Goal: Transaction & Acquisition: Book appointment/travel/reservation

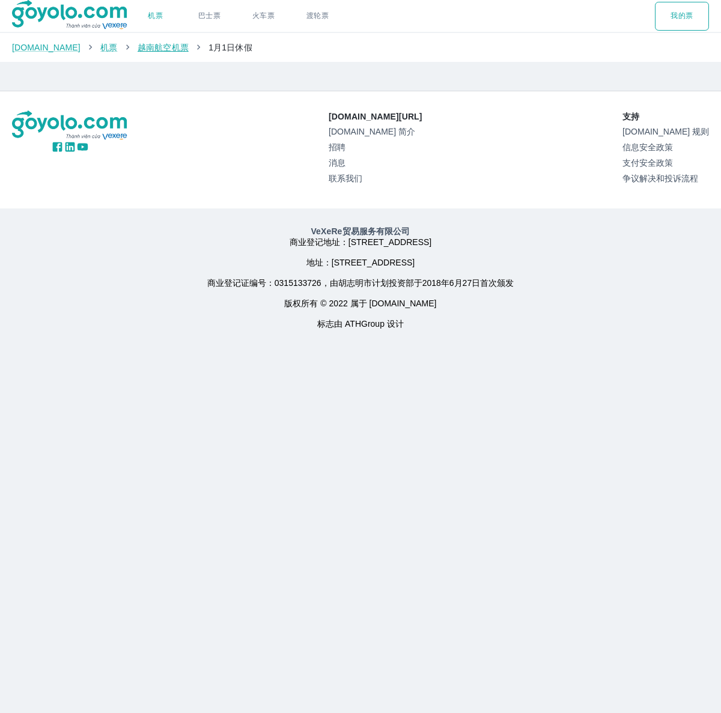
click at [148, 48] on font "越南航空机票" at bounding box center [163, 48] width 51 height 10
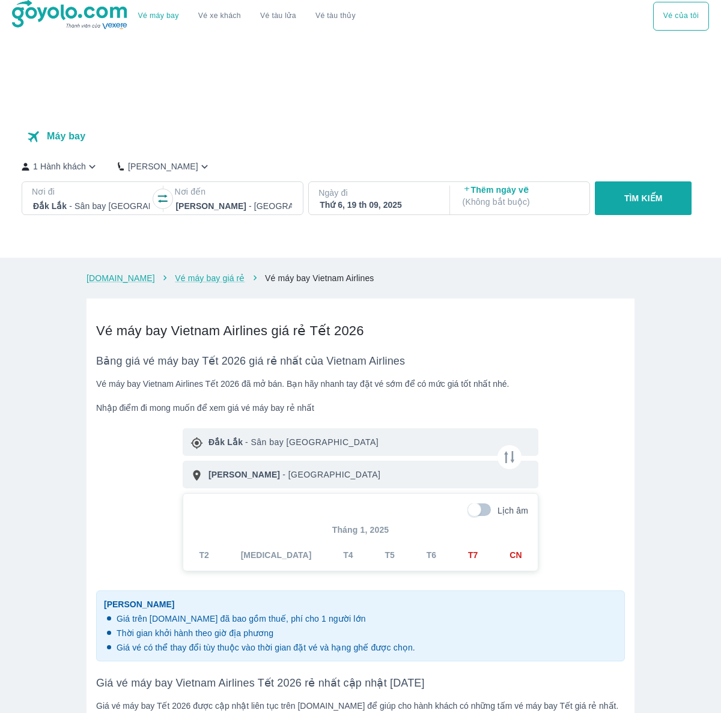
checkbox input "true"
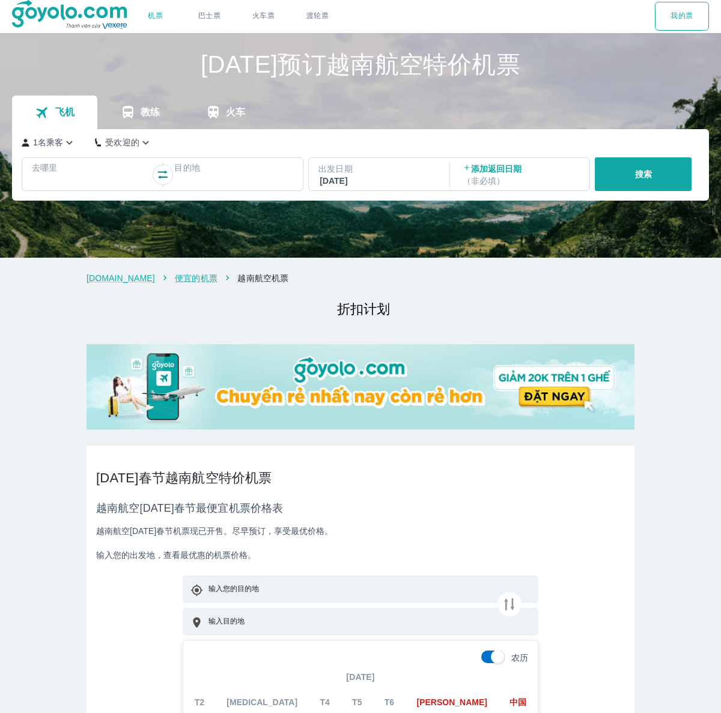
click at [89, 172] on p "去哪里" at bounding box center [91, 168] width 119 height 12
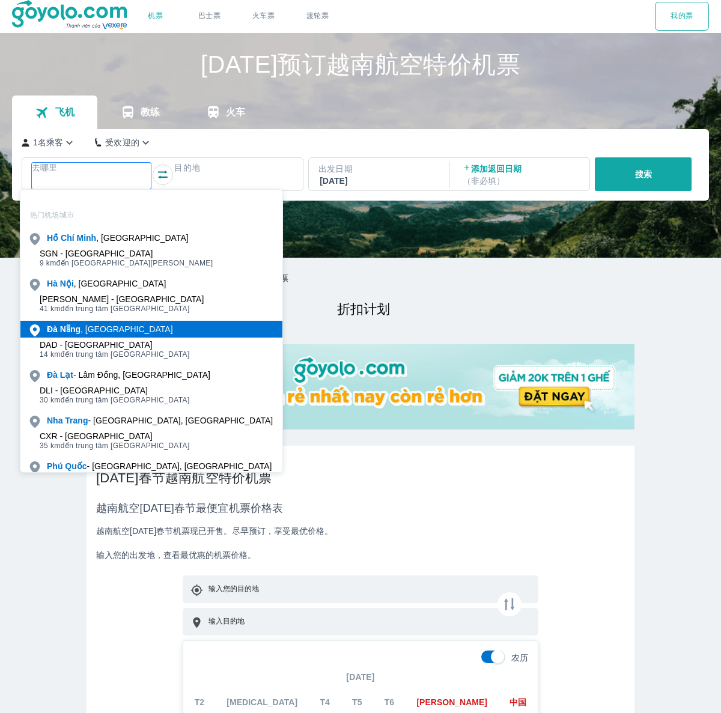
click at [75, 327] on b "Nẵng" at bounding box center [70, 329] width 20 height 10
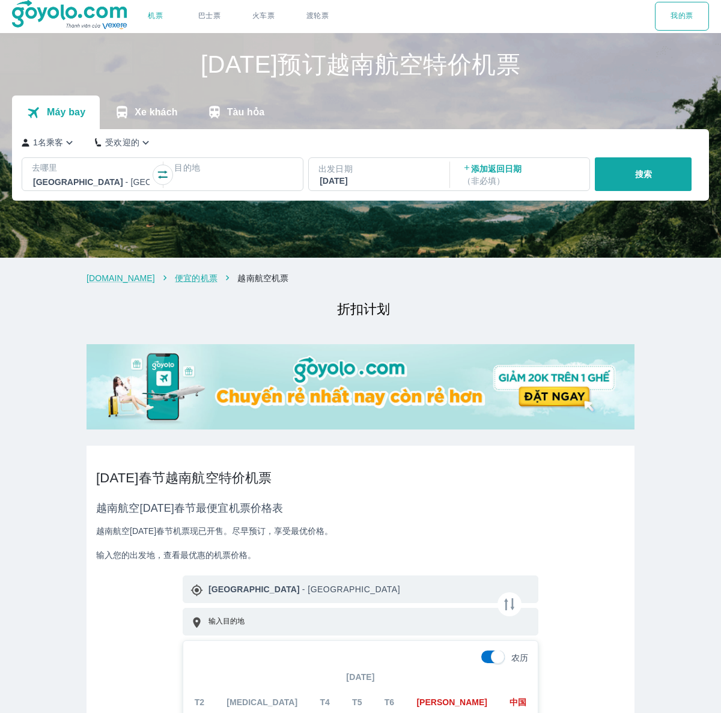
click at [221, 168] on p "目的地" at bounding box center [233, 168] width 119 height 12
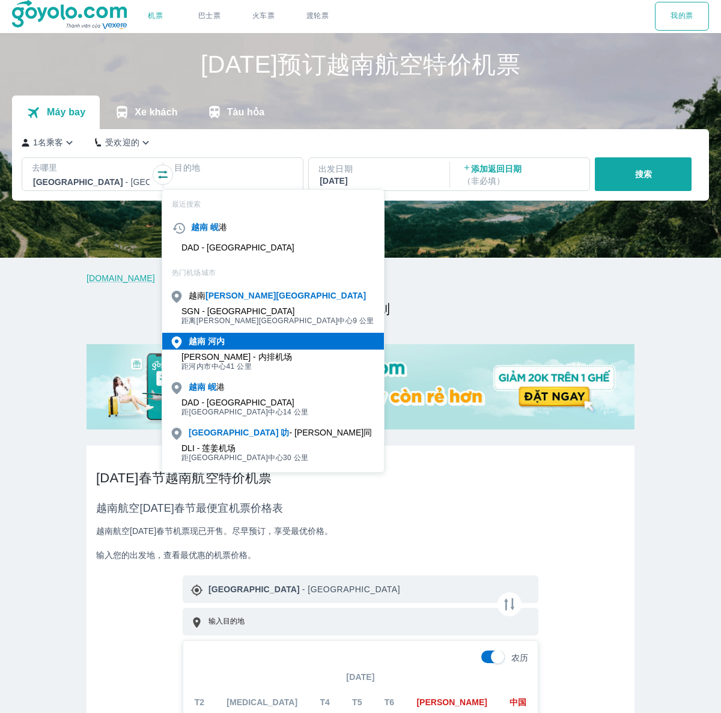
click at [213, 337] on font "河内" at bounding box center [216, 342] width 17 height 10
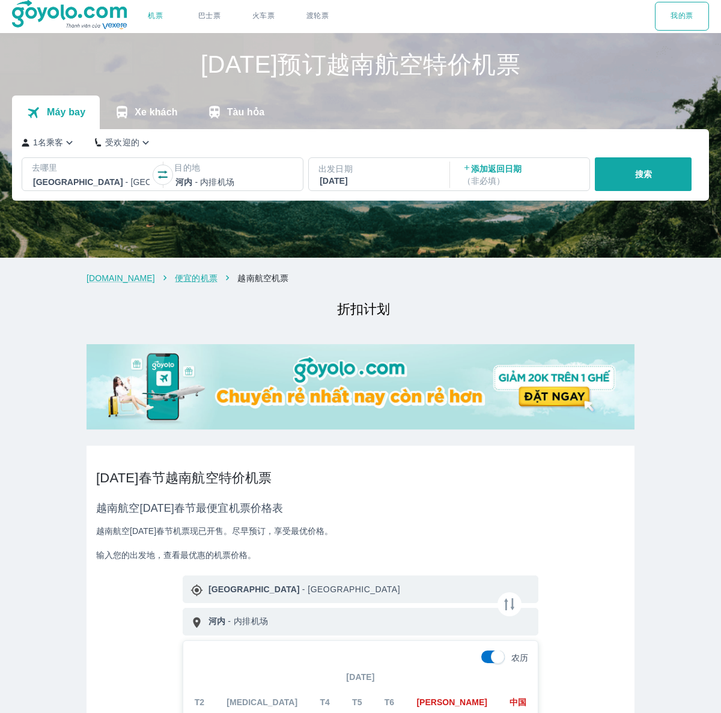
click at [637, 171] on font "搜索" at bounding box center [643, 174] width 17 height 10
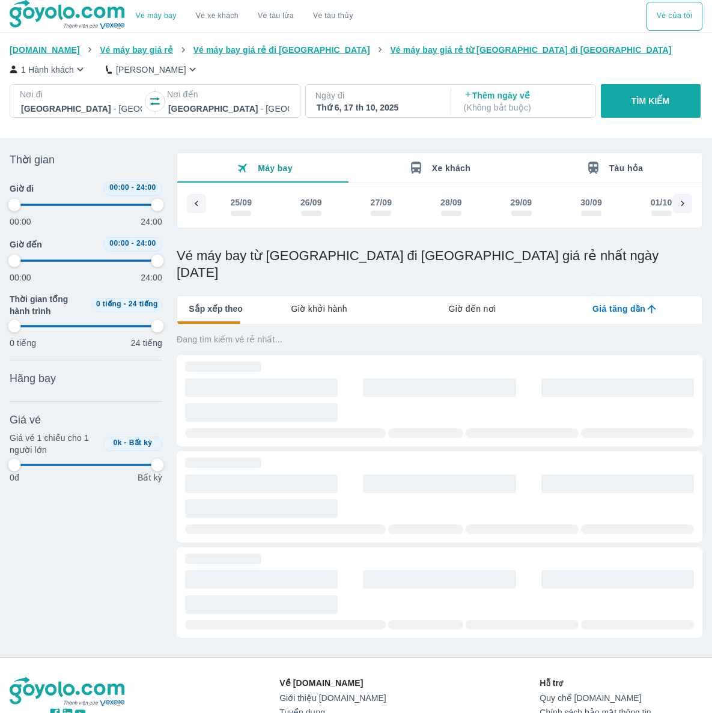
scroll to position [0, 1211]
type input "97.9166666666667"
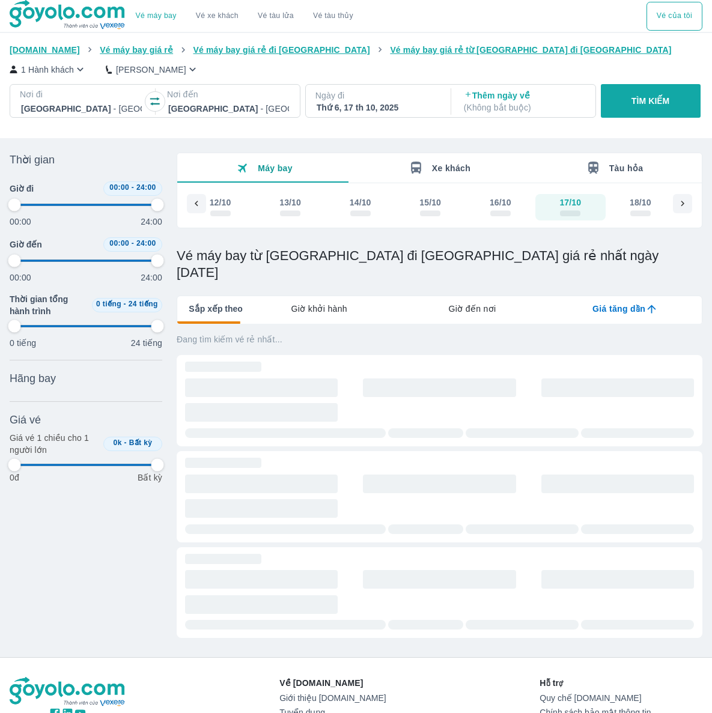
type input "97.9166666666667"
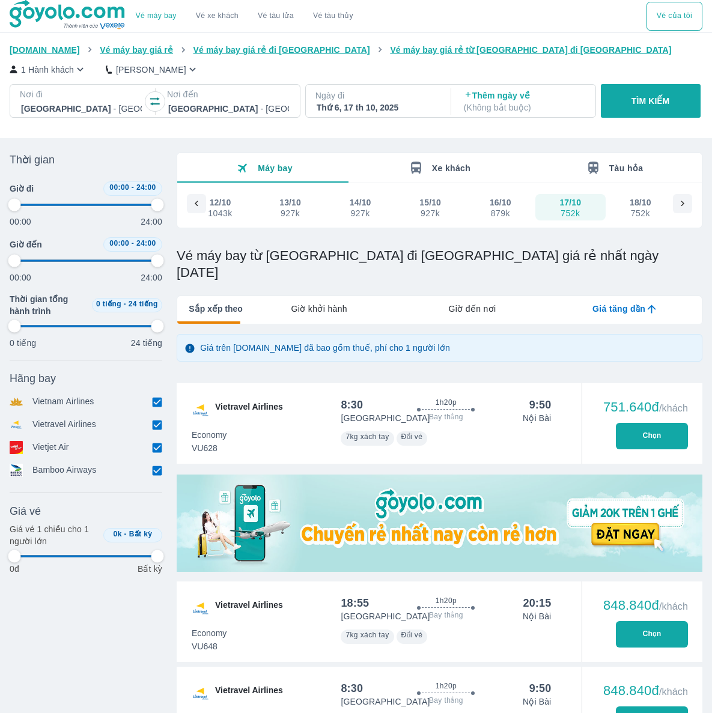
type input "97.9166666666667"
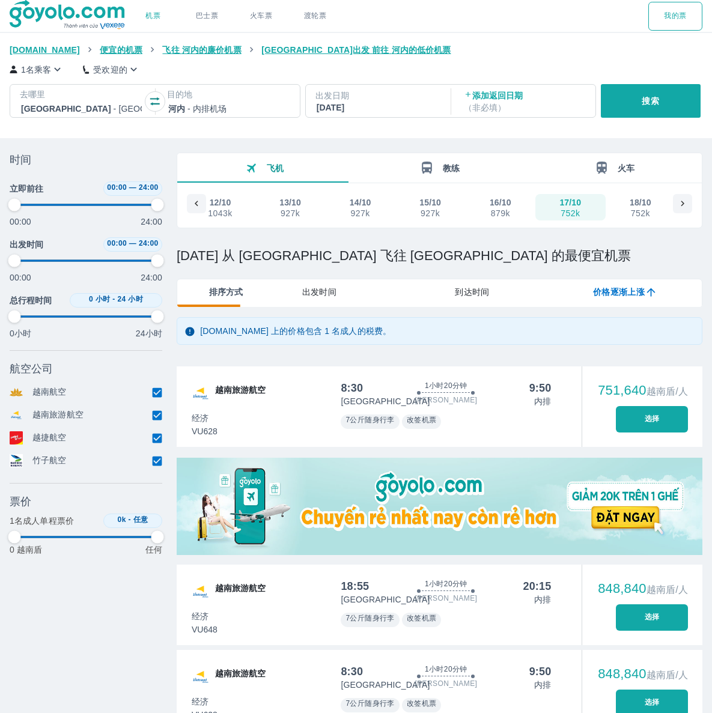
type input "97.9166666666667"
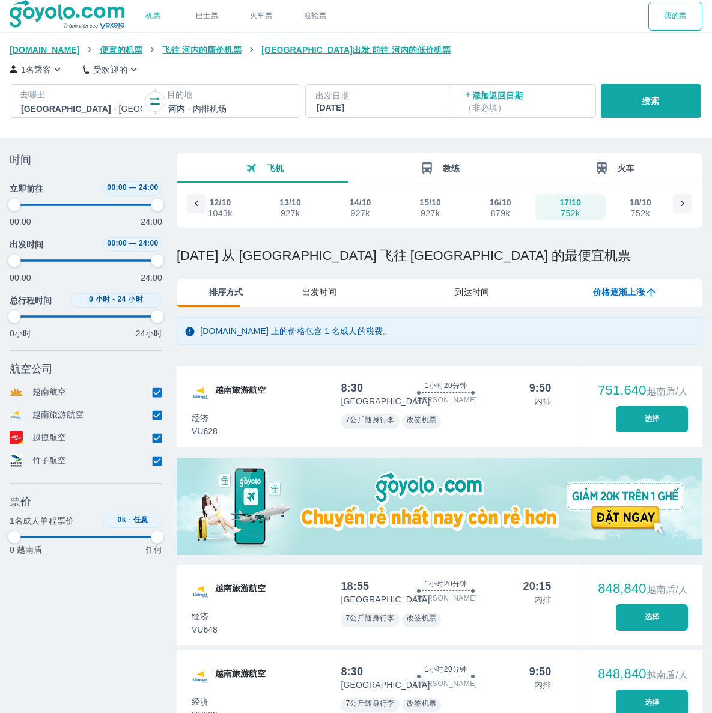
type input "97.9166666666667"
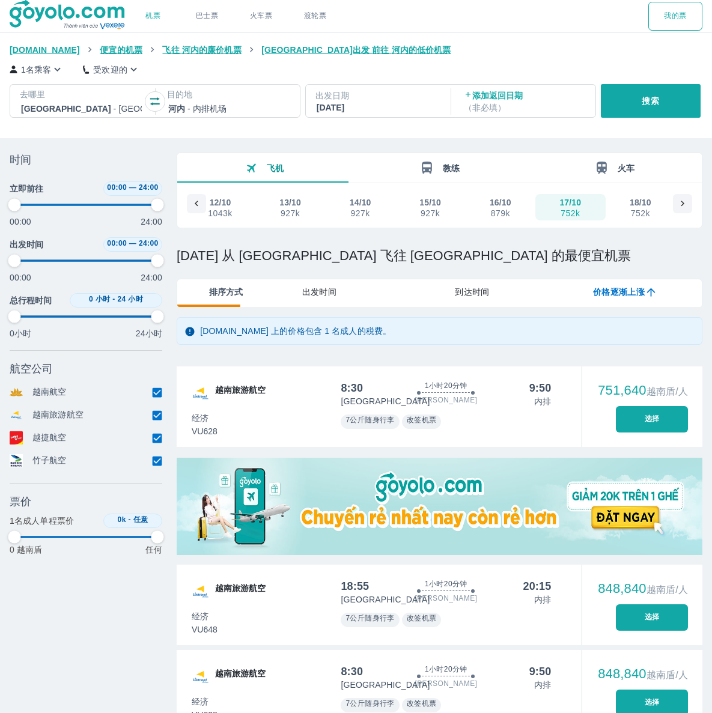
type input "97.9166666666667"
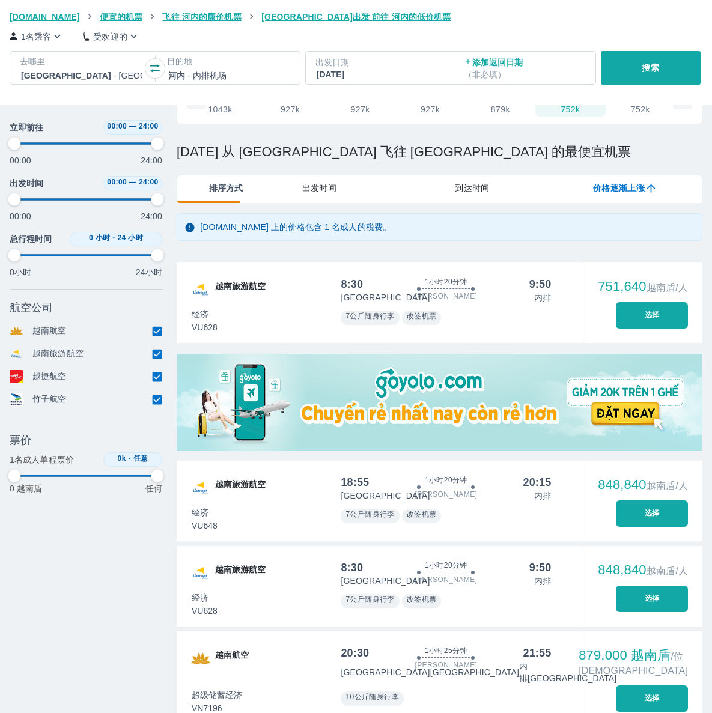
scroll to position [138, 0]
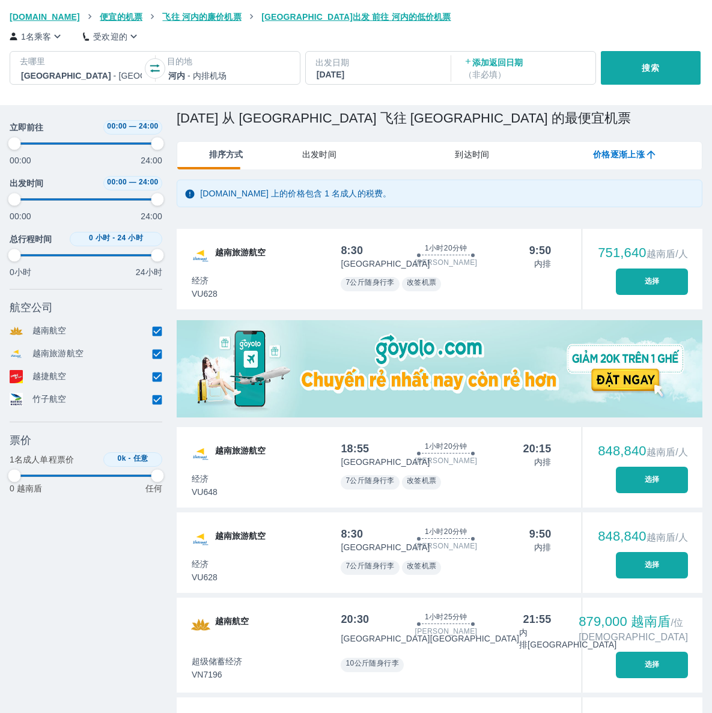
type input "97.9166666666667"
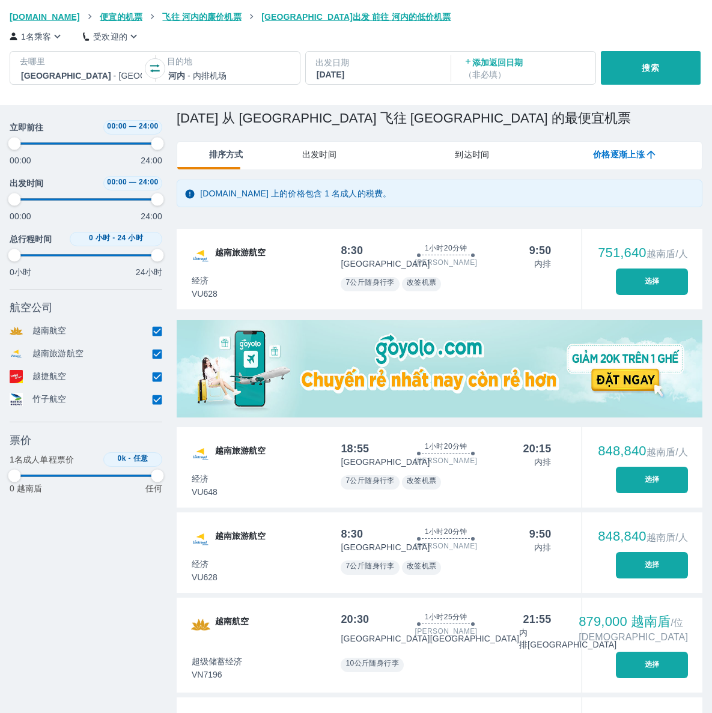
type input "97.9166666666667"
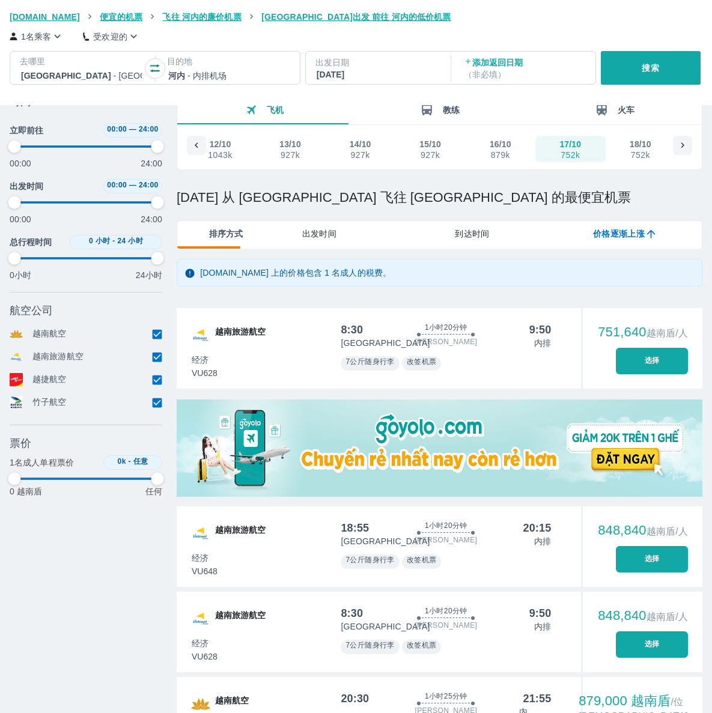
scroll to position [50, 0]
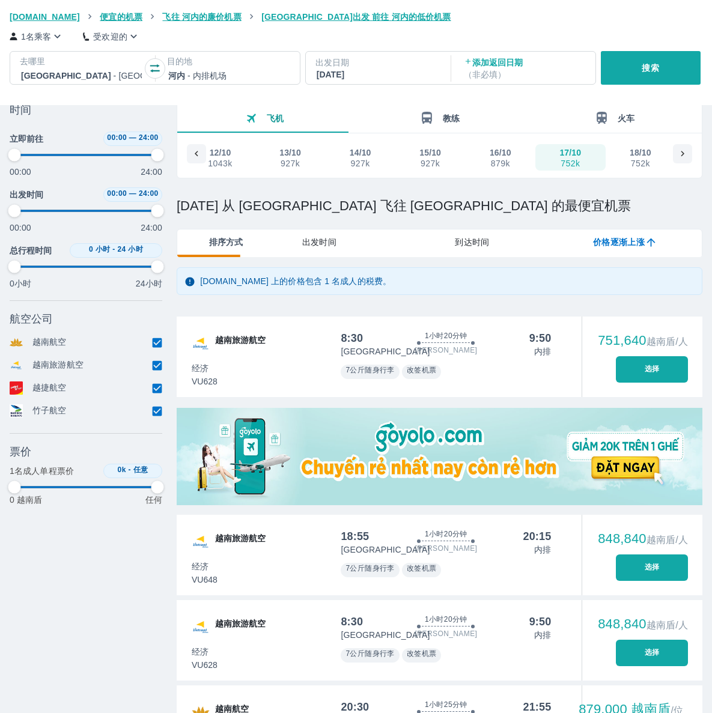
click at [665, 382] on button "选择" at bounding box center [652, 369] width 72 height 26
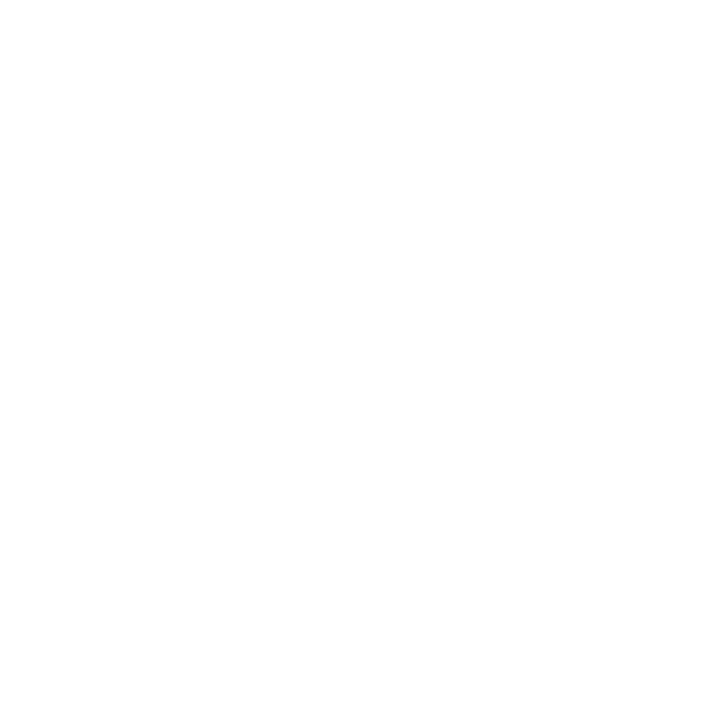
scroll to position [0, 0]
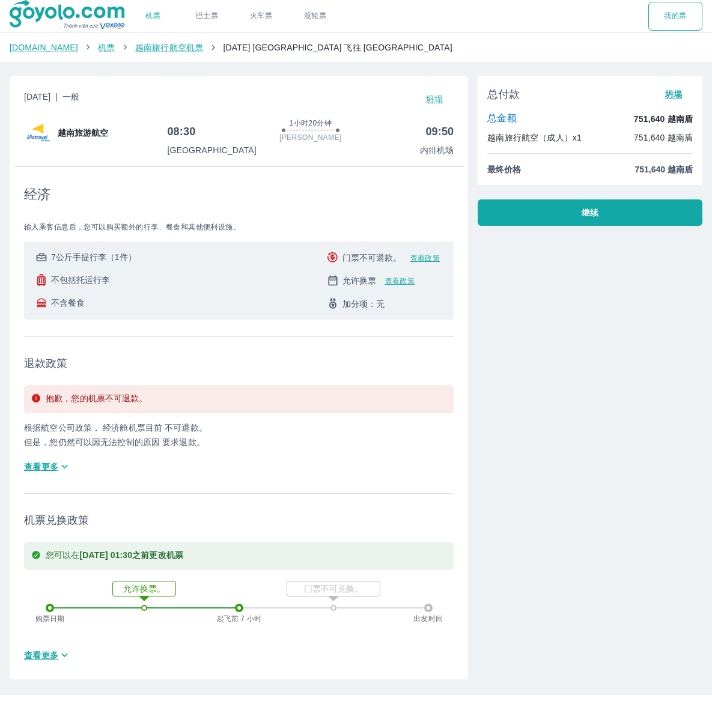
click at [431, 260] on font "查看政策" at bounding box center [424, 258] width 29 height 8
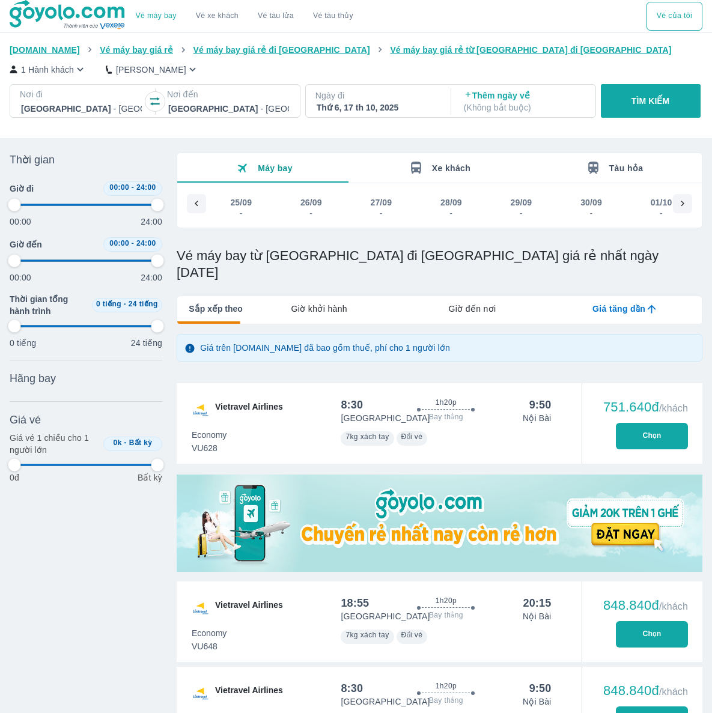
scroll to position [0, 1211]
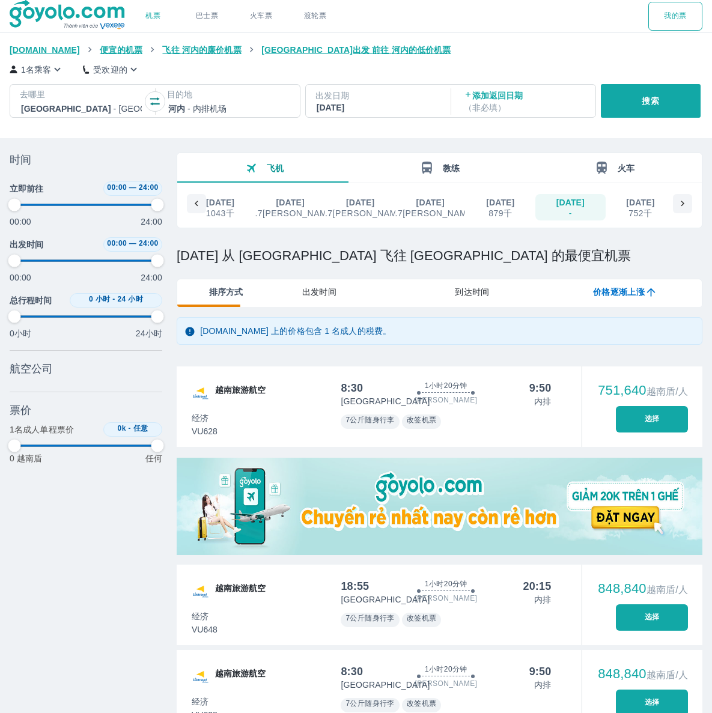
type input "97.9166666666667"
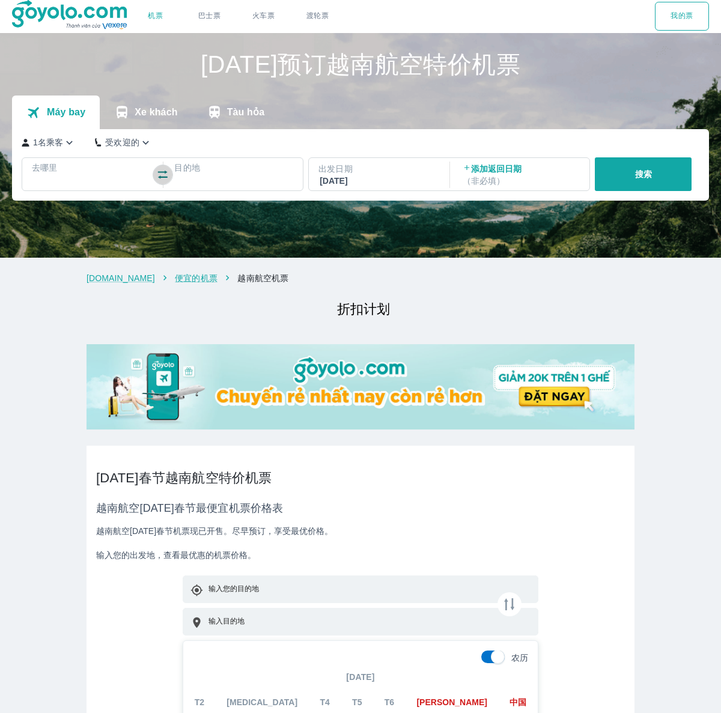
click at [160, 177] on icon "button" at bounding box center [162, 175] width 10 height 8
click at [111, 175] on div at bounding box center [91, 182] width 117 height 14
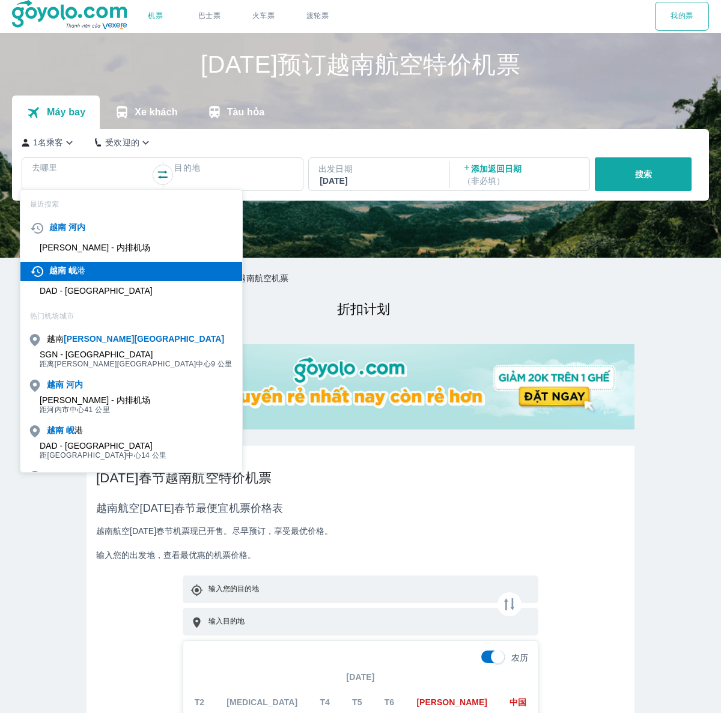
click at [80, 266] on font "港" at bounding box center [81, 271] width 8 height 10
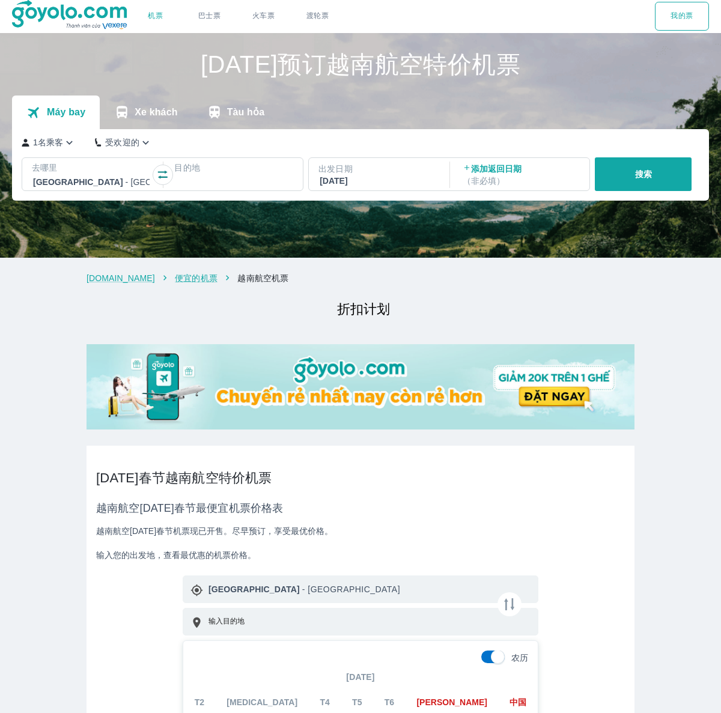
click at [157, 172] on icon "button" at bounding box center [163, 175] width 12 height 12
click at [93, 184] on div at bounding box center [91, 182] width 117 height 14
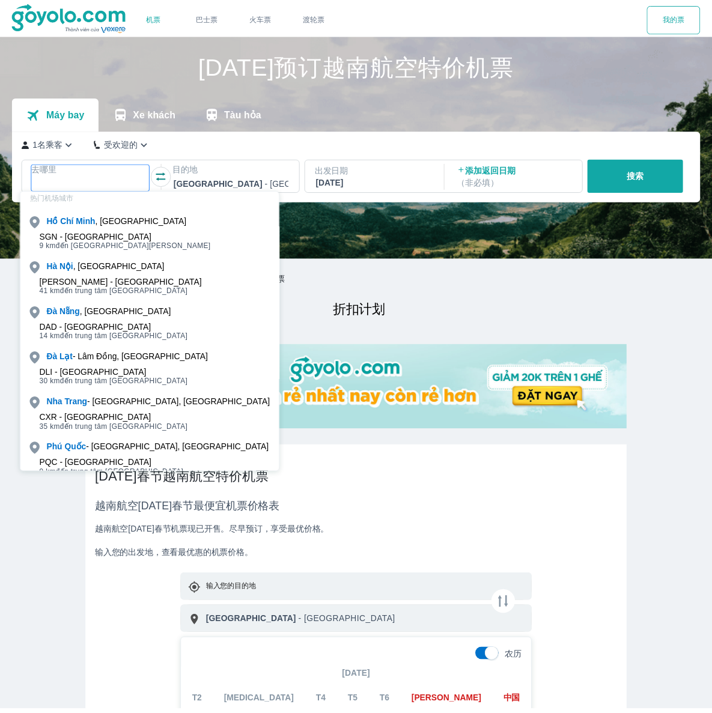
scroll to position [137, 0]
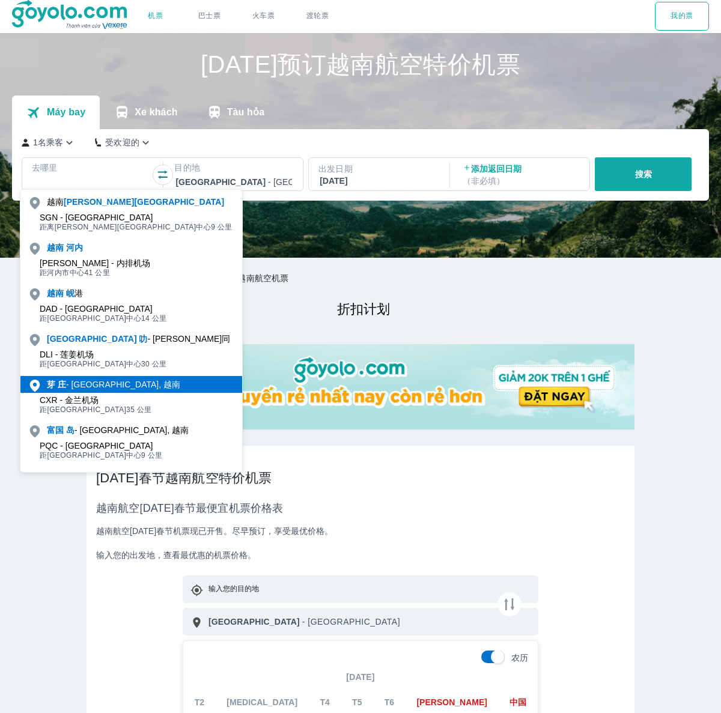
click at [65, 382] on font "庄" at bounding box center [62, 385] width 8 height 10
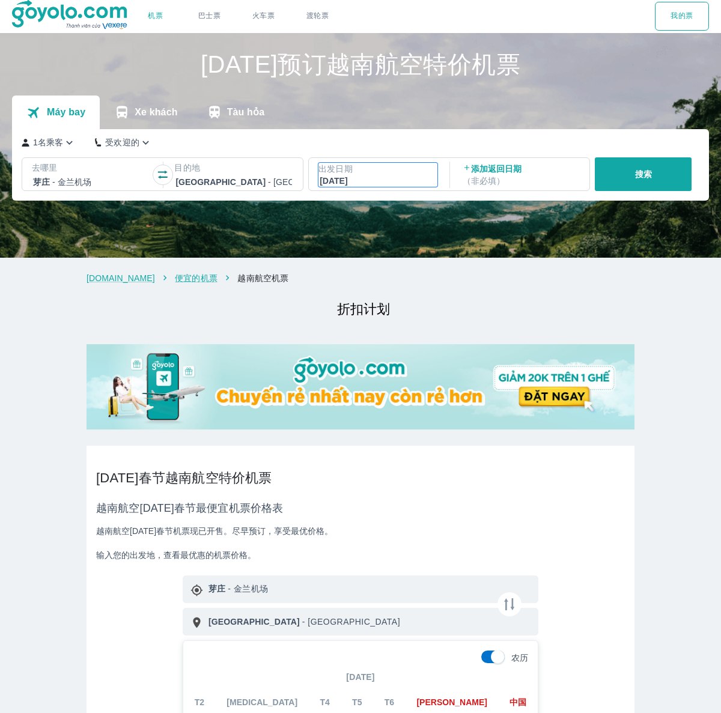
click at [347, 178] on font "[DATE]" at bounding box center [334, 181] width 28 height 10
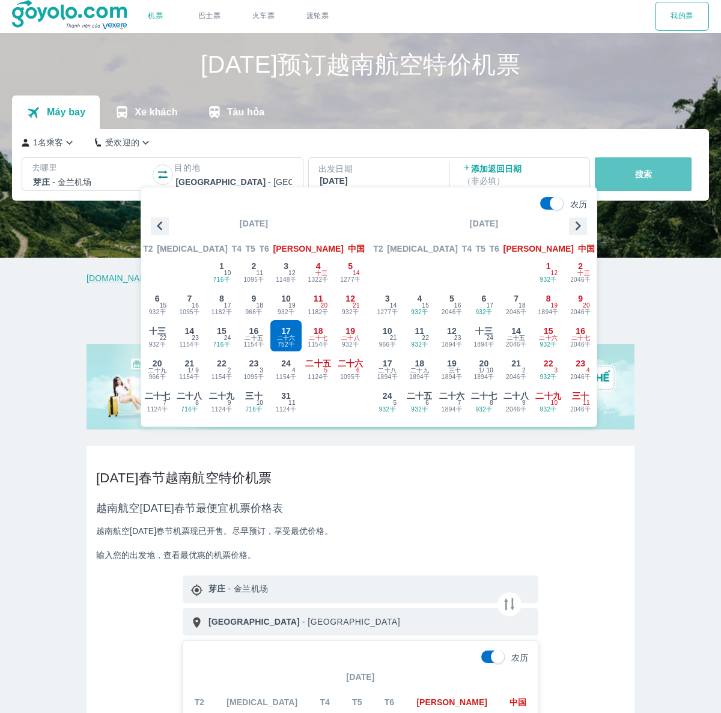
click at [626, 180] on button "搜索" at bounding box center [643, 174] width 97 height 34
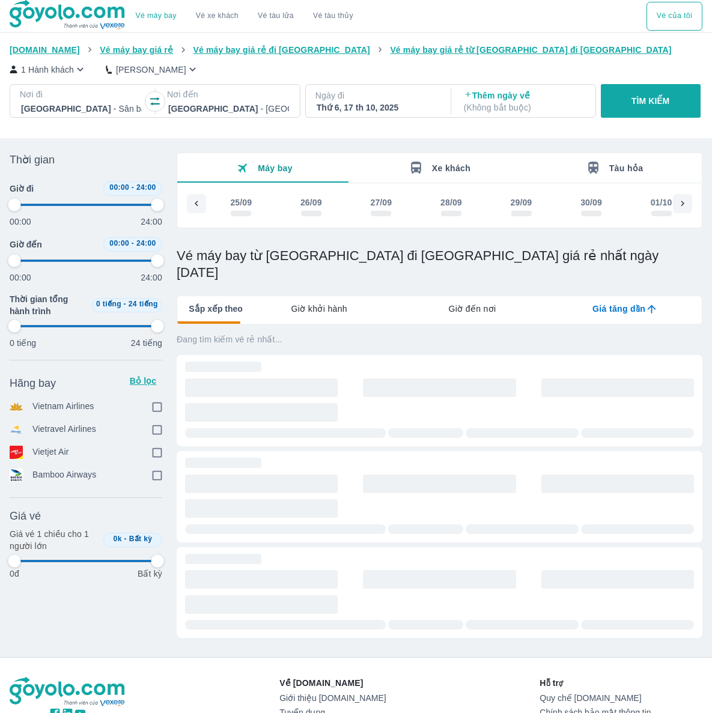
scroll to position [0, 1211]
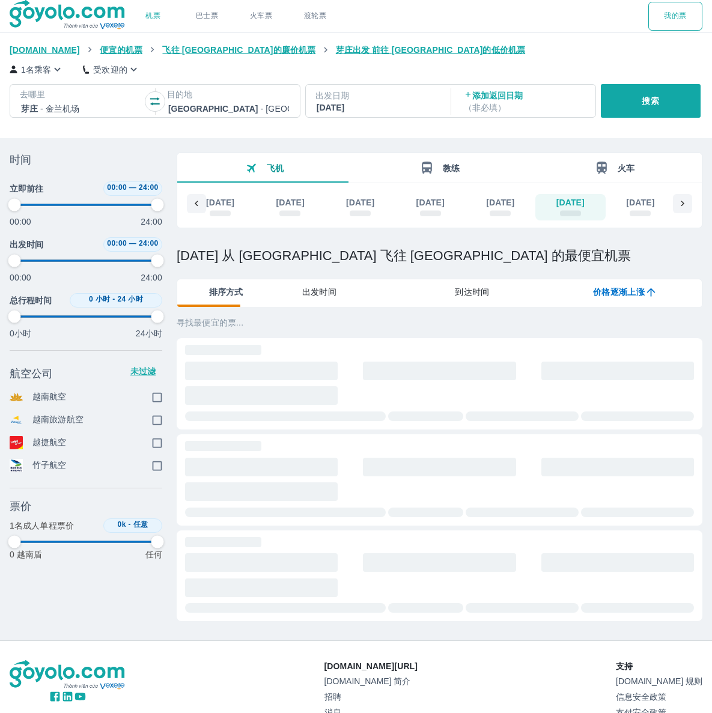
type input "97.9166666666667"
checkbox input "true"
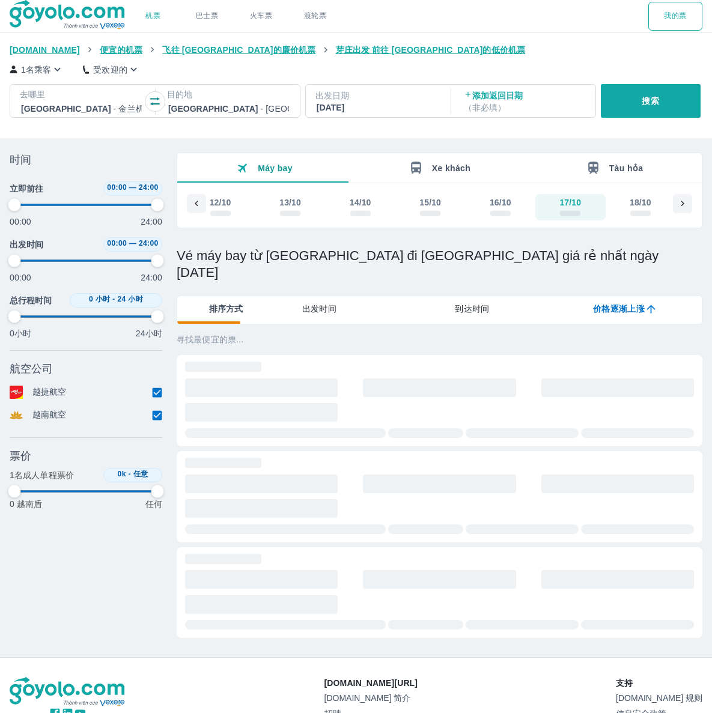
type input "97.9166666666667"
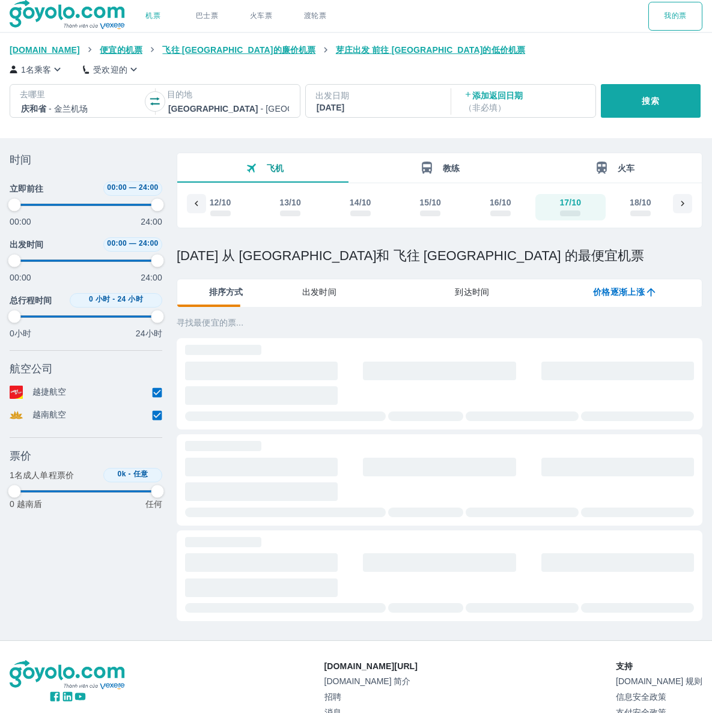
type input "97.9166666666667"
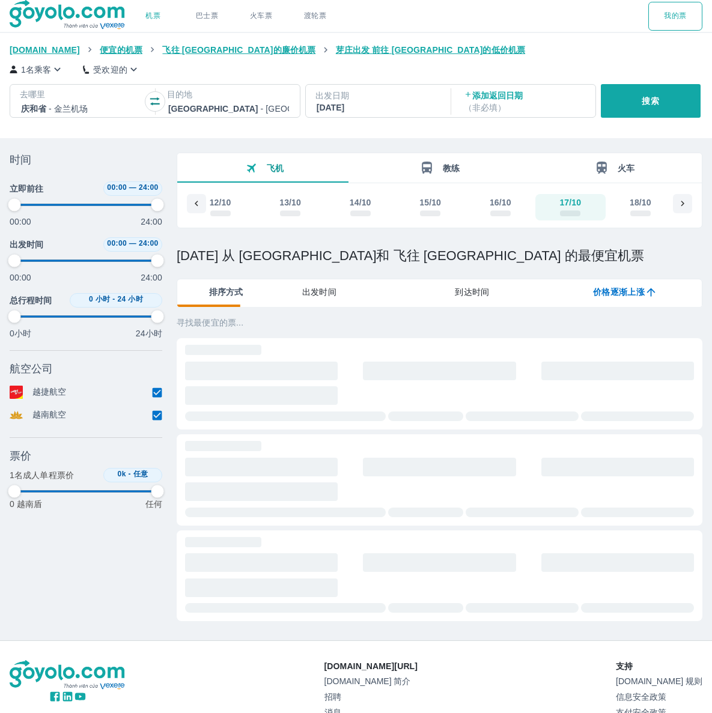
type input "97.9166666666667"
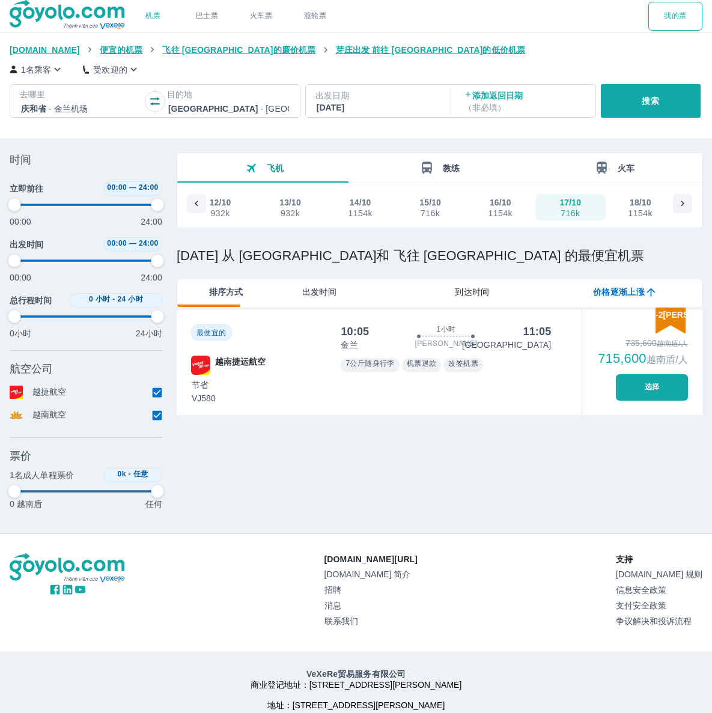
type input "97.9166666666667"
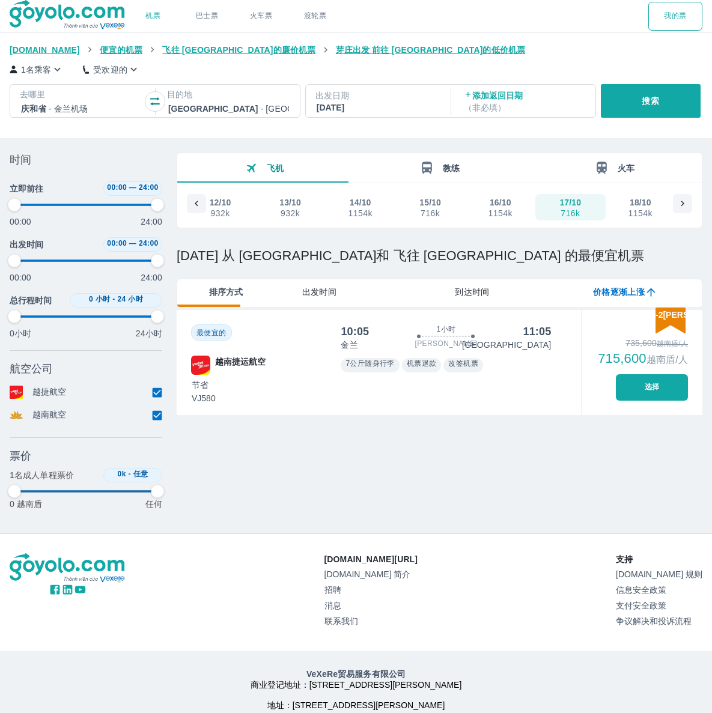
type input "97.9166666666667"
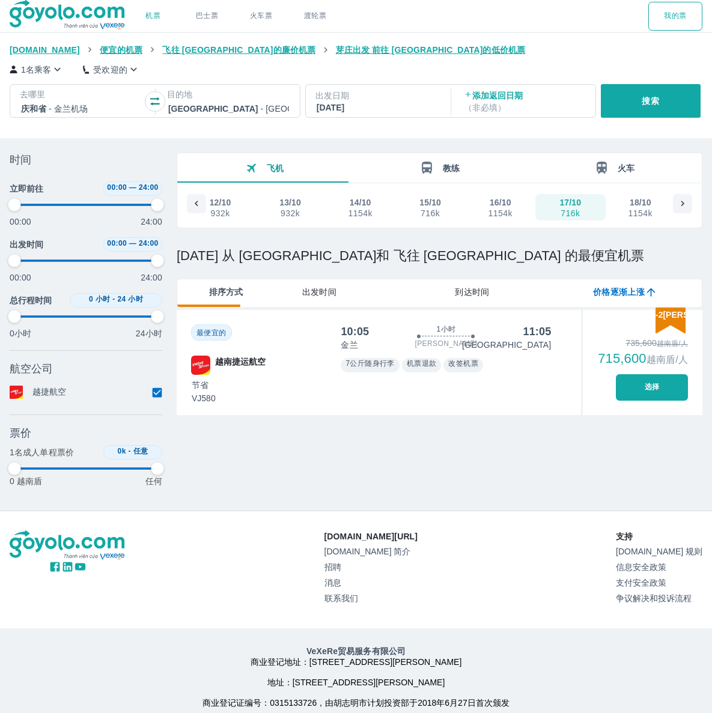
type input "97.9166666666667"
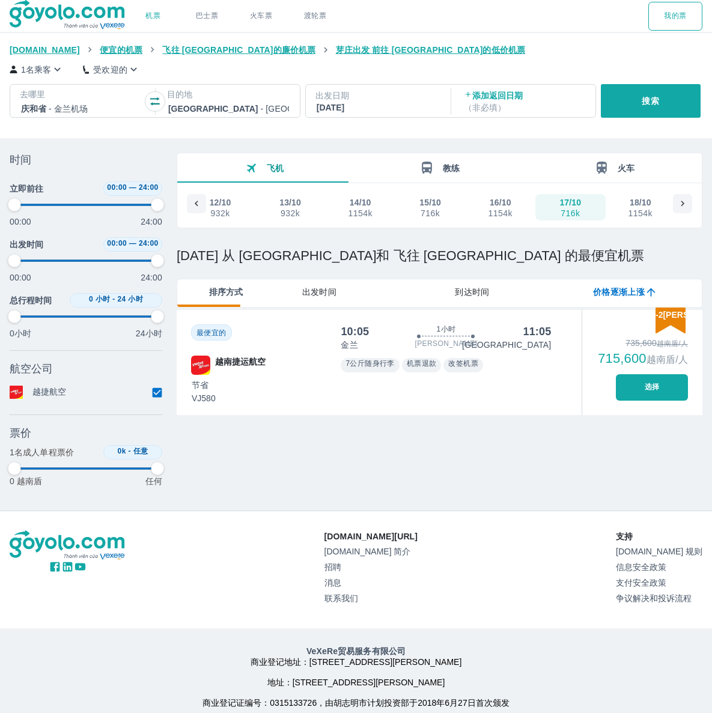
type input "97.9166666666667"
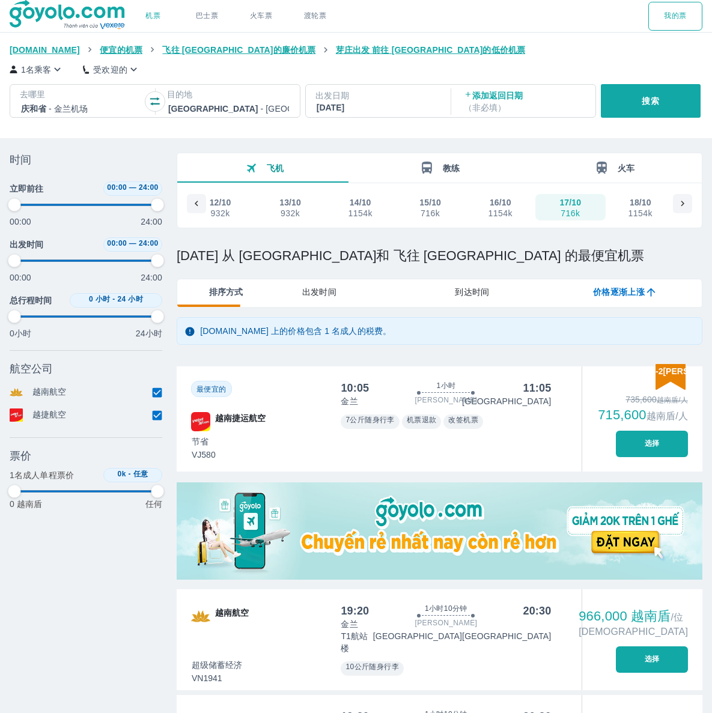
type input "97.9166666666667"
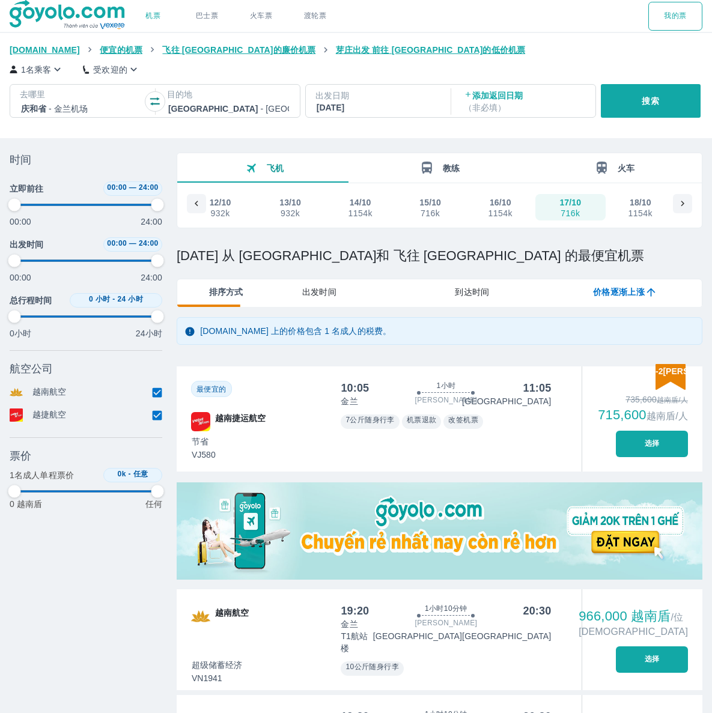
type input "97.9166666666667"
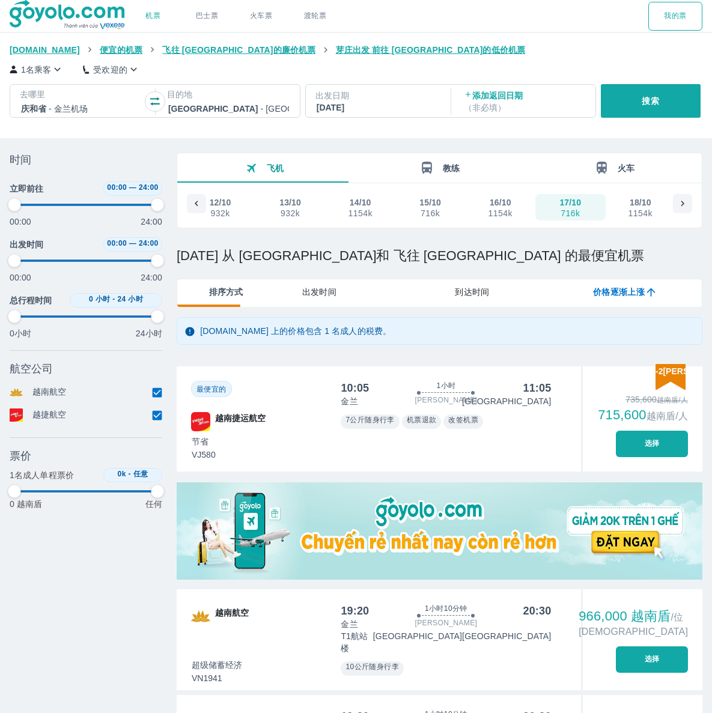
type input "97.9166666666667"
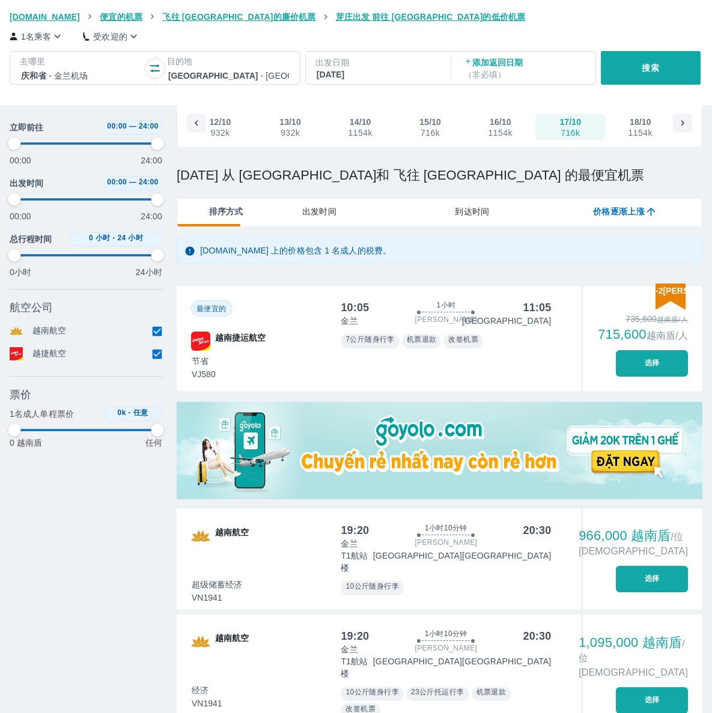
type input "97.9166666666667"
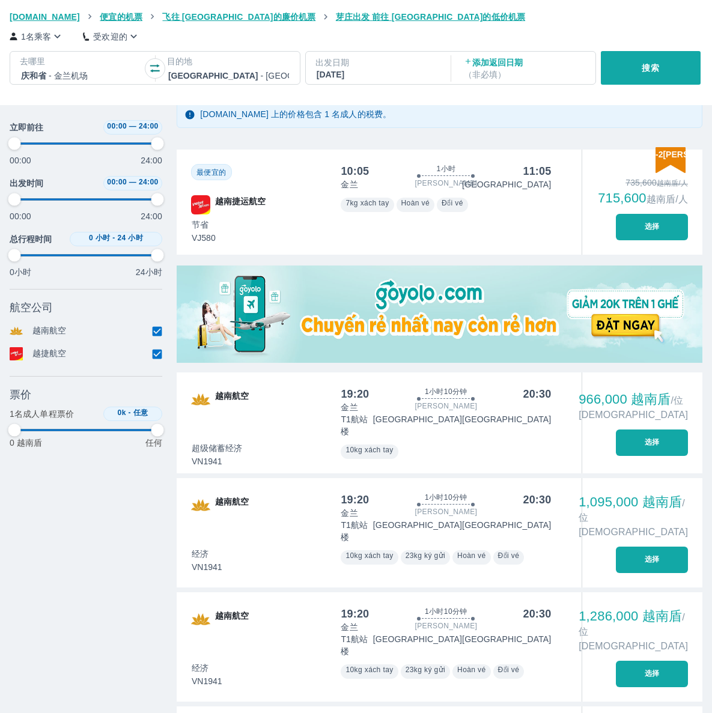
scroll to position [246, 0]
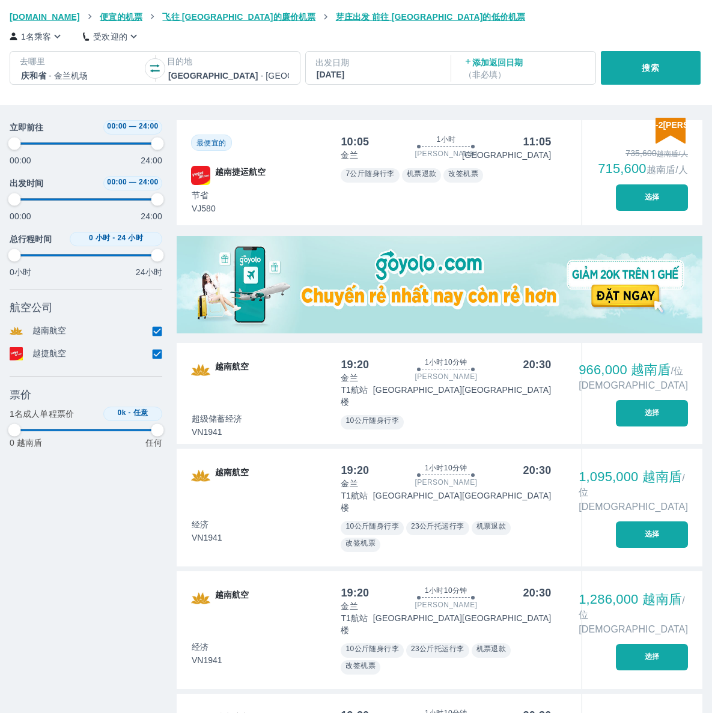
type input "97.9166666666667"
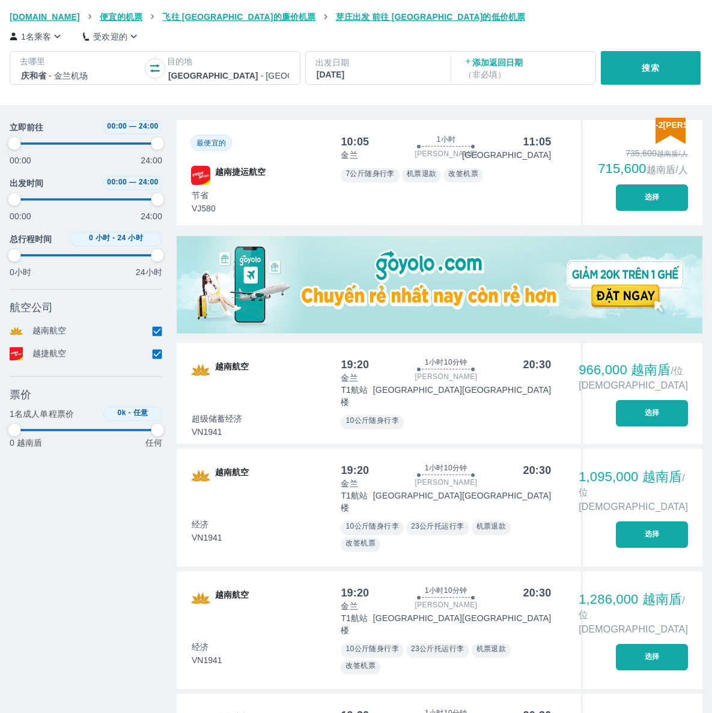
type input "97.9166666666667"
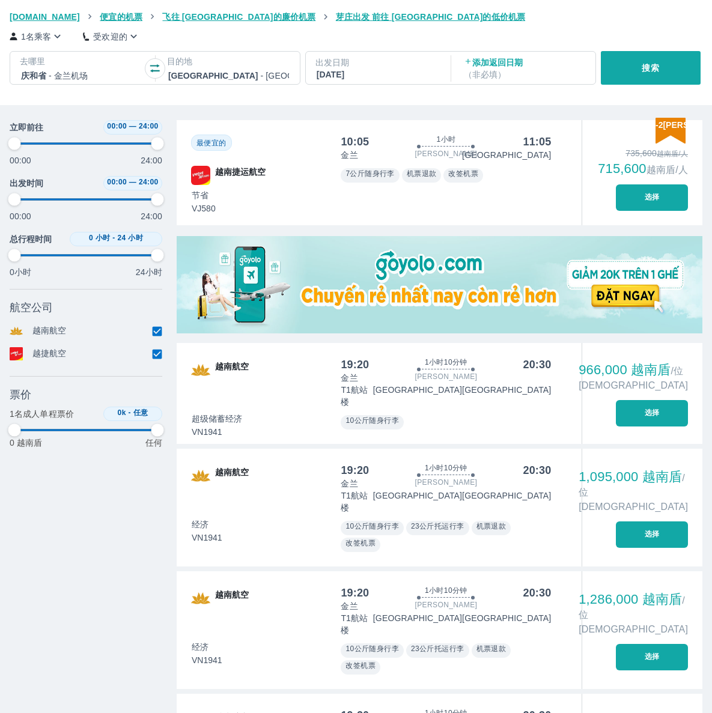
type input "97.9166666666667"
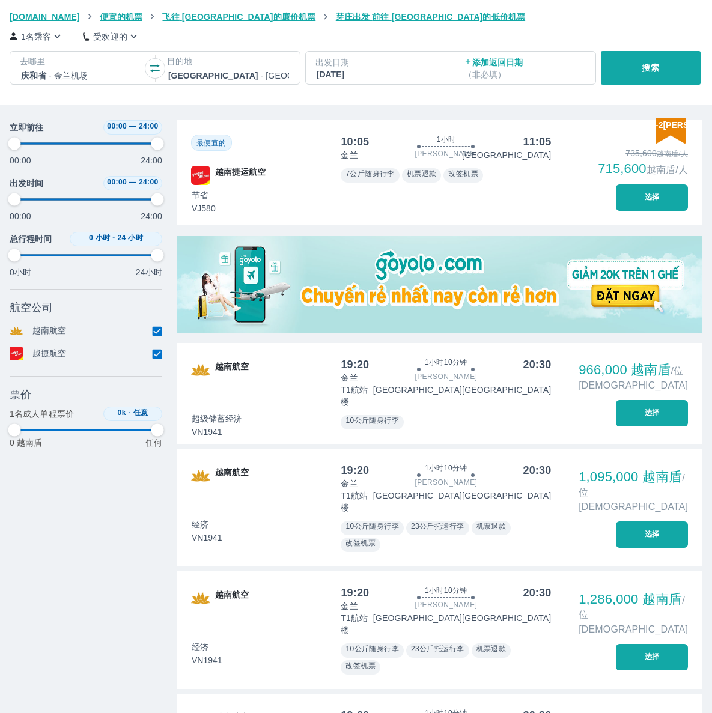
type input "97.9166666666667"
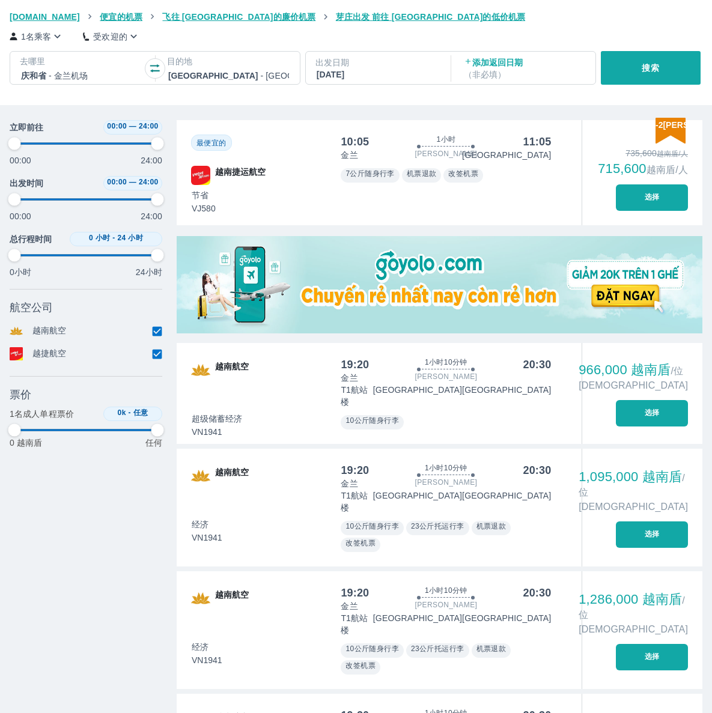
type input "97.9166666666667"
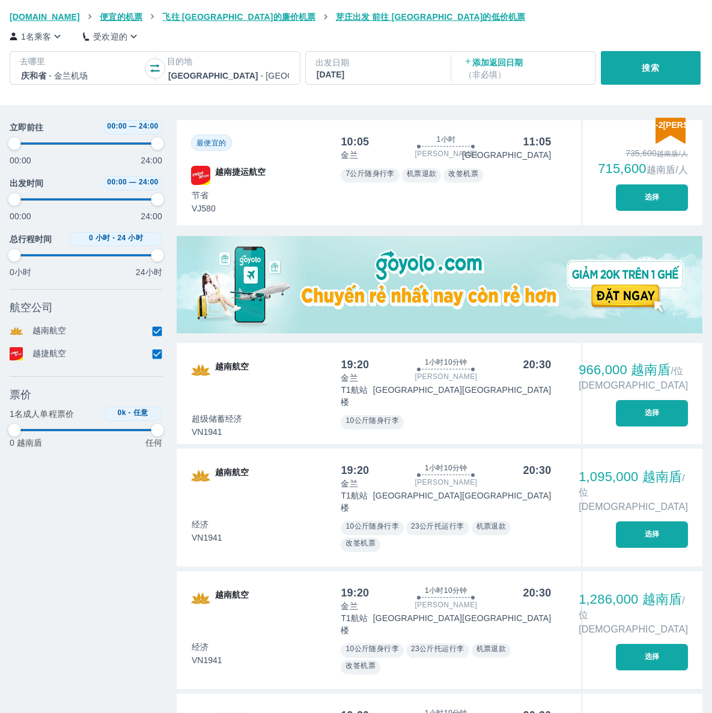
type input "97.9166666666667"
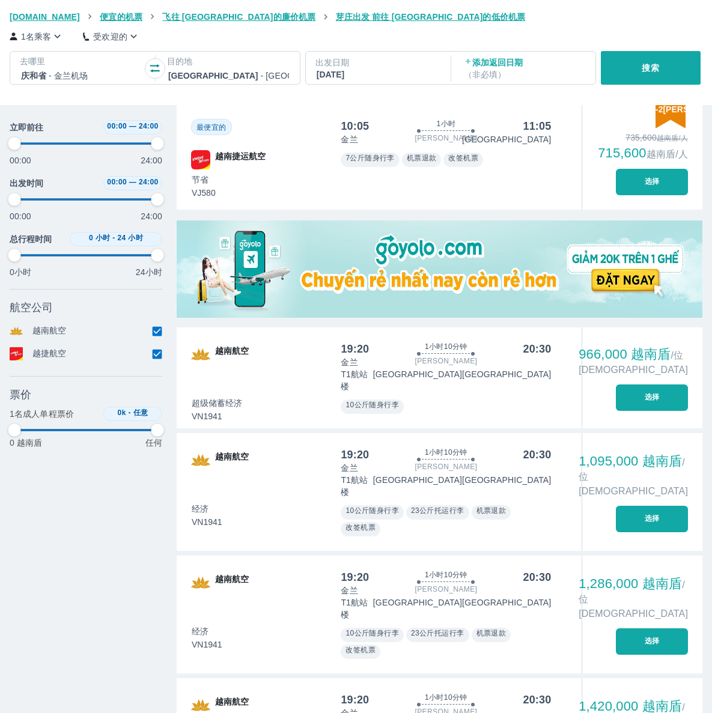
type input "97.9166666666667"
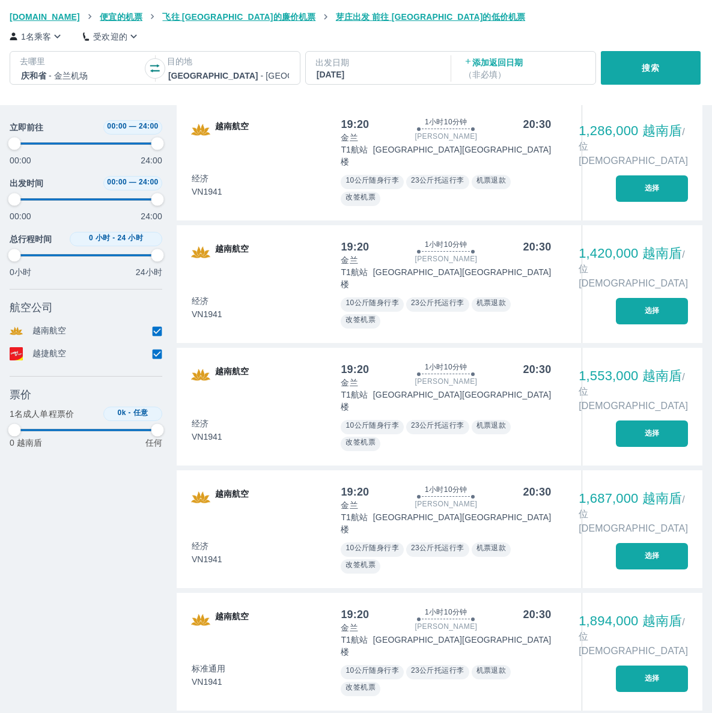
type input "97.9166666666667"
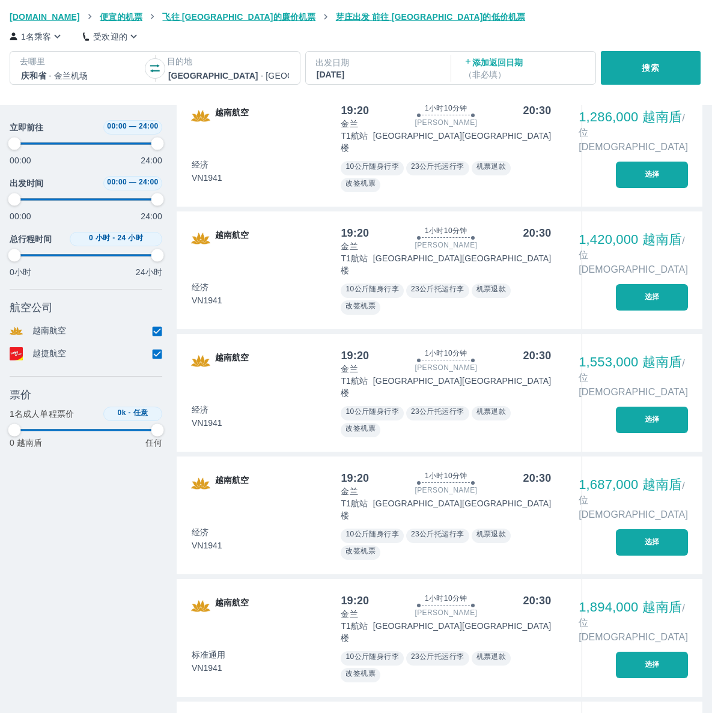
type input "97.9166666666667"
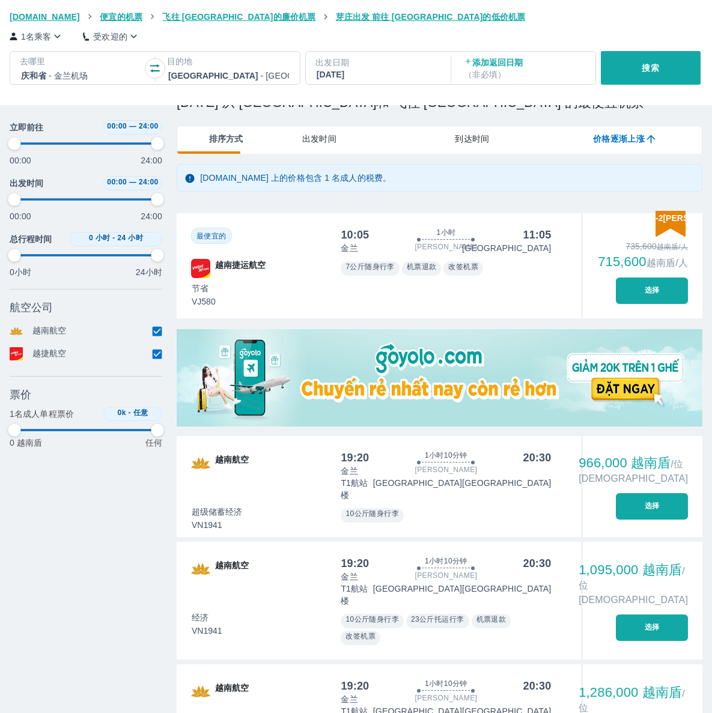
scroll to position [0, 0]
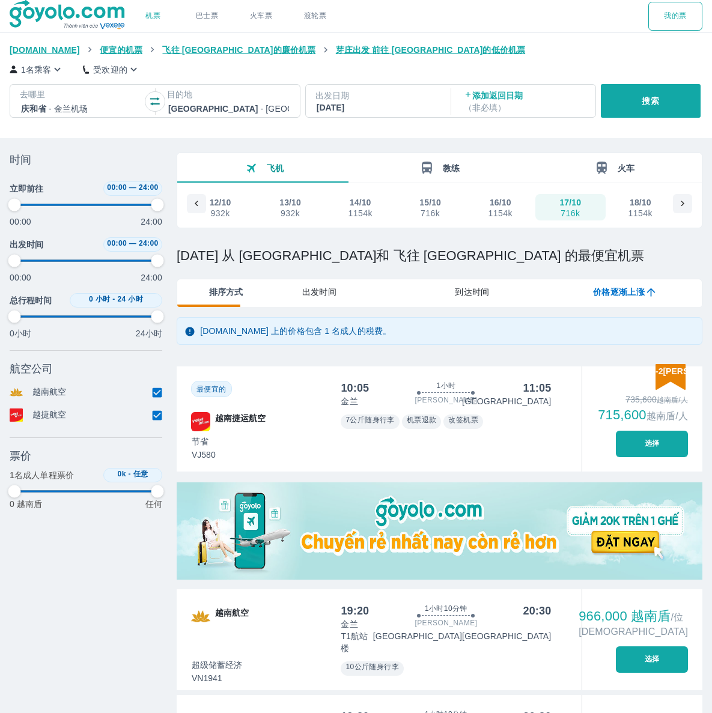
type input "97.9166666666667"
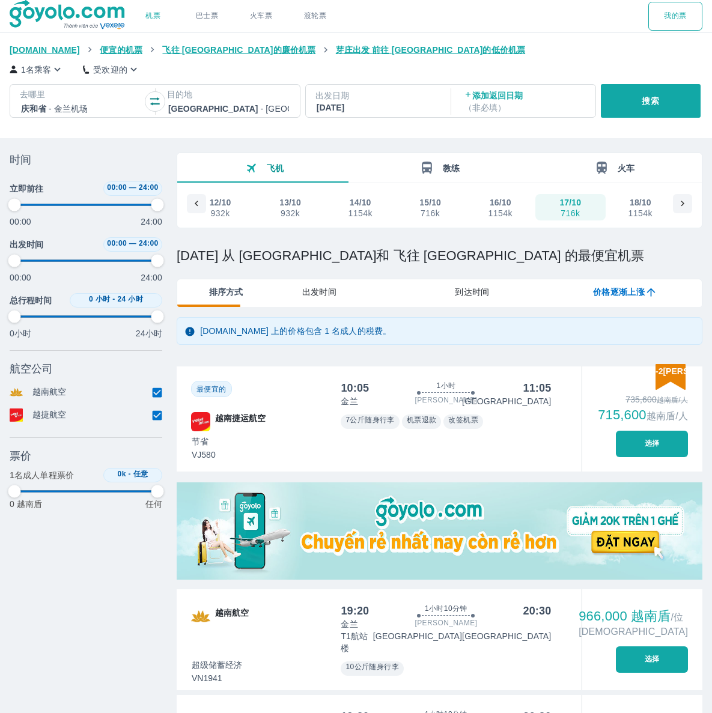
type input "97.9166666666667"
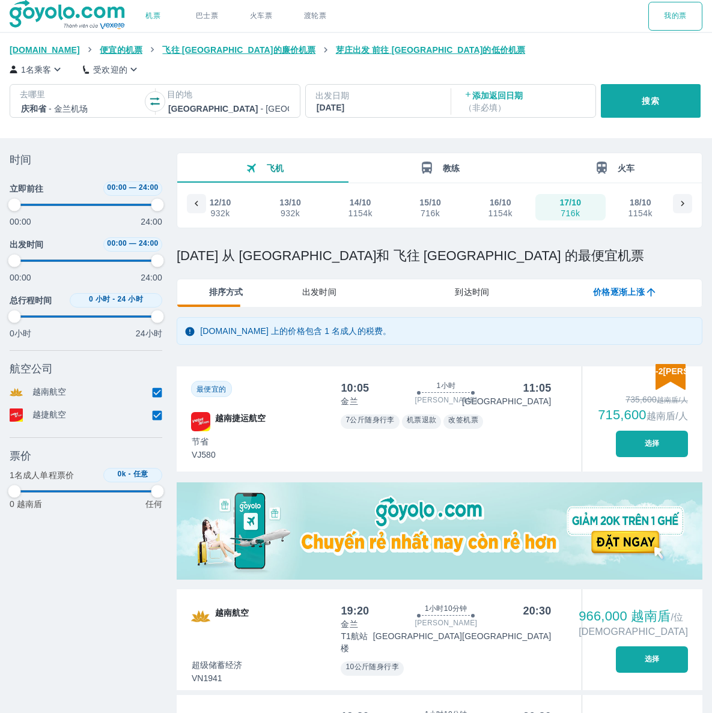
type input "97.9166666666667"
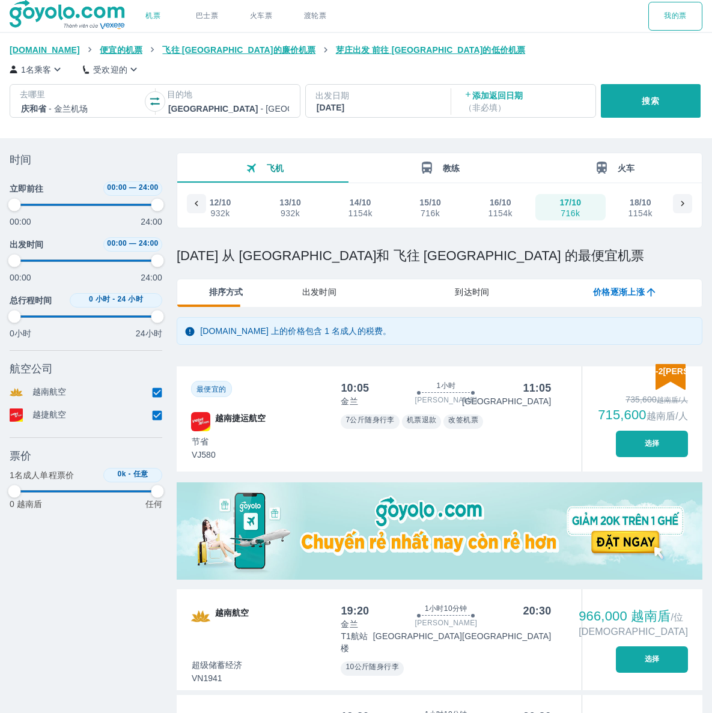
type input "97.9166666666667"
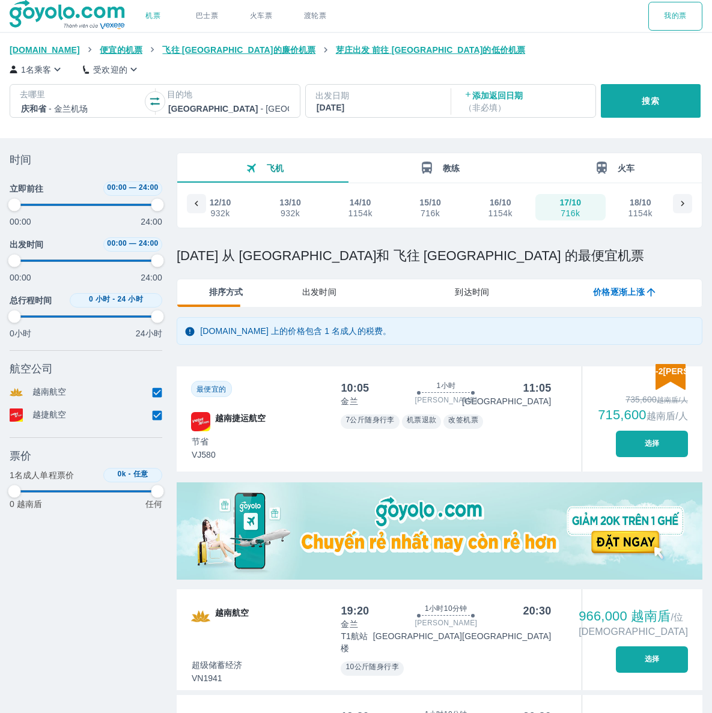
type input "97.9166666666667"
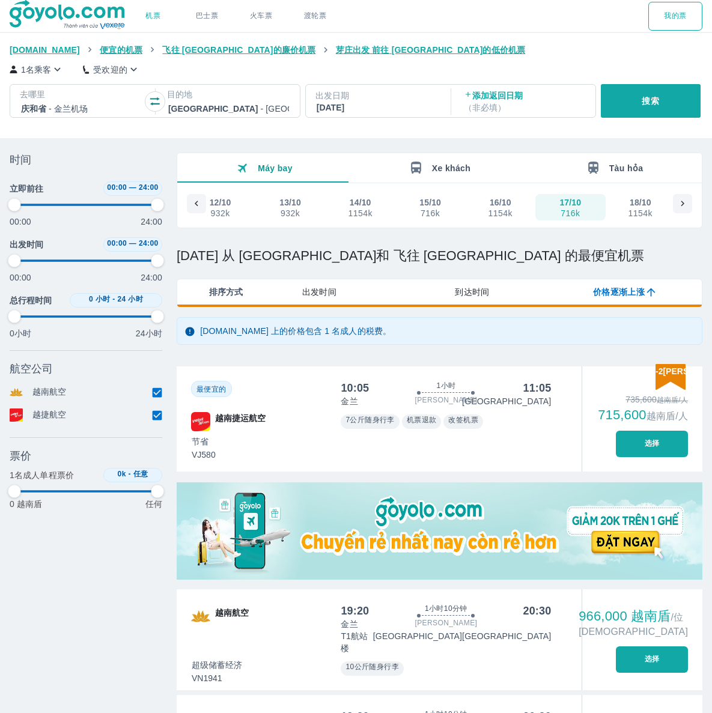
type input "97.9166666666667"
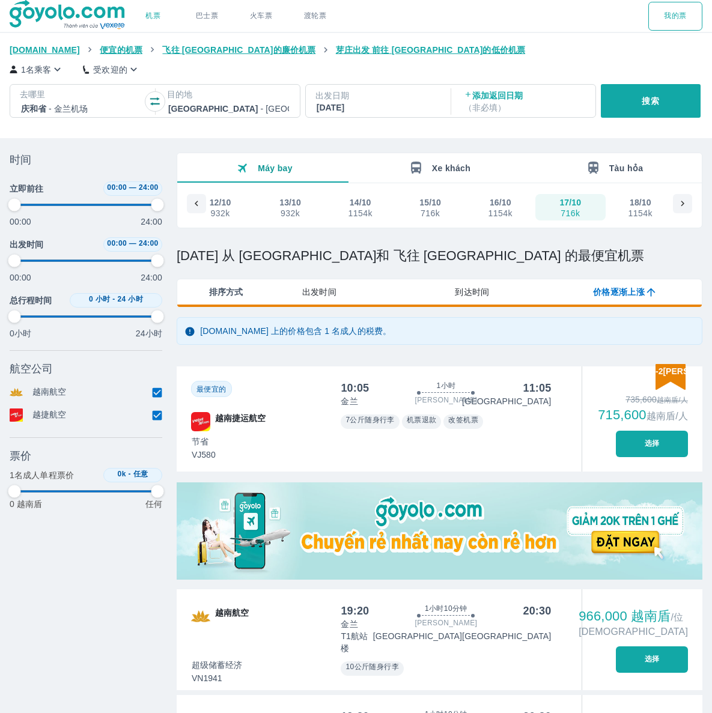
type input "97.9166666666667"
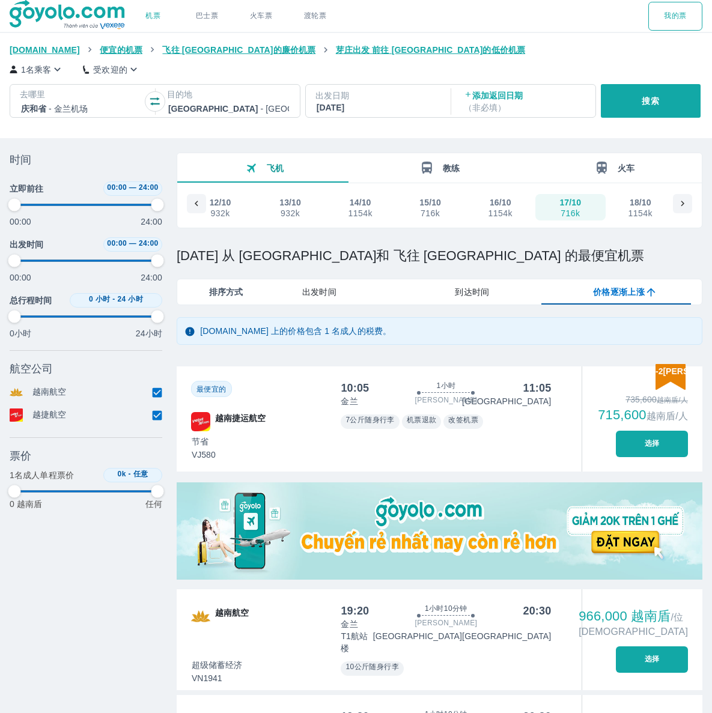
type input "97.9166666666667"
click at [159, 96] on icon "button" at bounding box center [155, 102] width 12 height 12
type input "97.9166666666667"
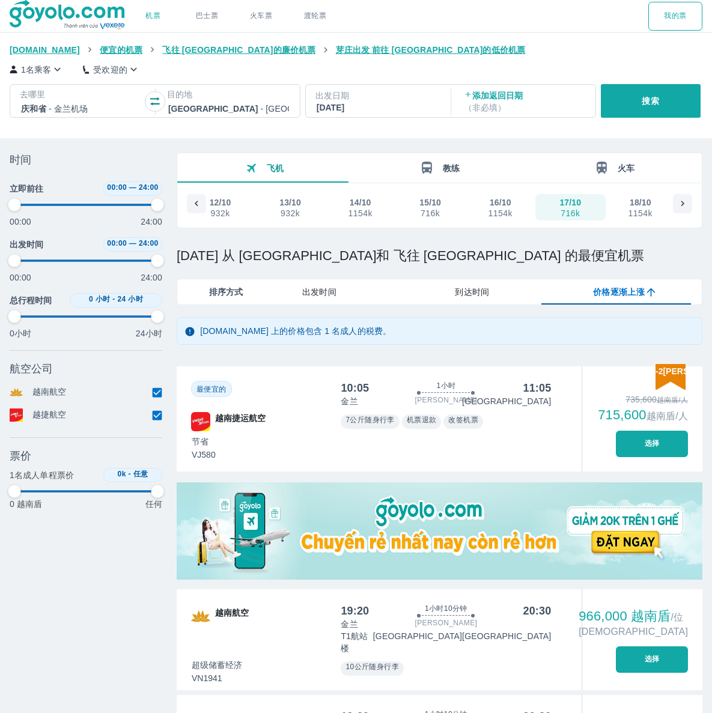
type input "97.9166666666667"
click at [209, 108] on div at bounding box center [228, 109] width 121 height 14
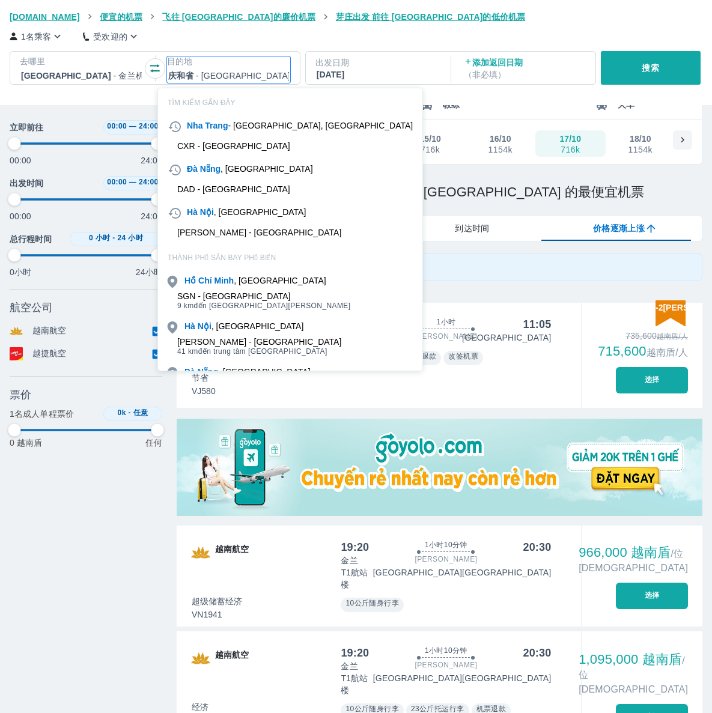
scroll to position [69, 0]
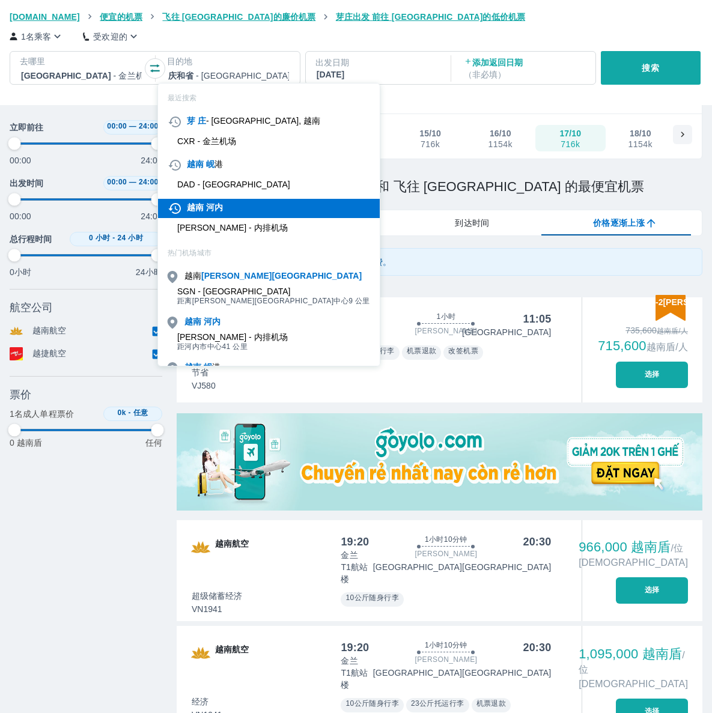
click at [210, 203] on font "河内" at bounding box center [214, 208] width 17 height 10
type input "97.9166666666667"
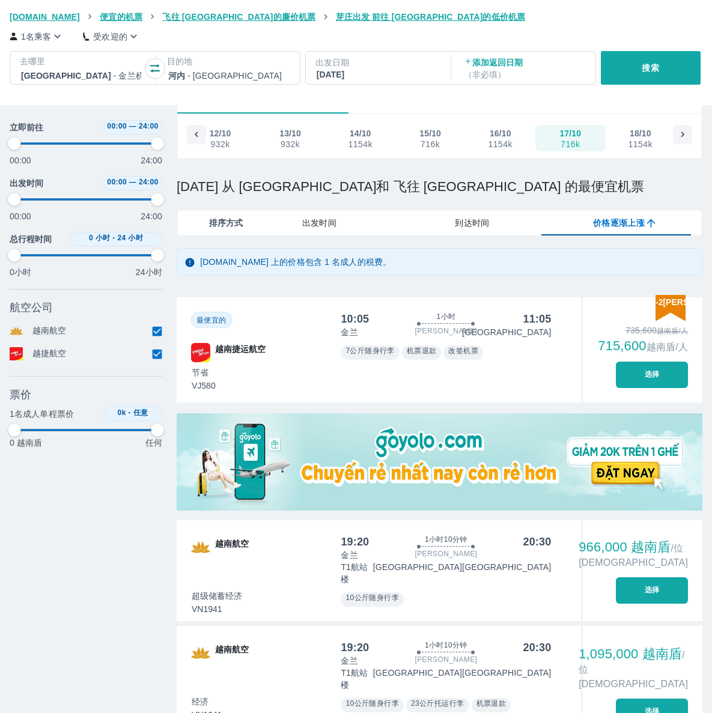
click at [396, 65] on p "出发日期" at bounding box center [376, 62] width 123 height 12
type input "97.9166666666667"
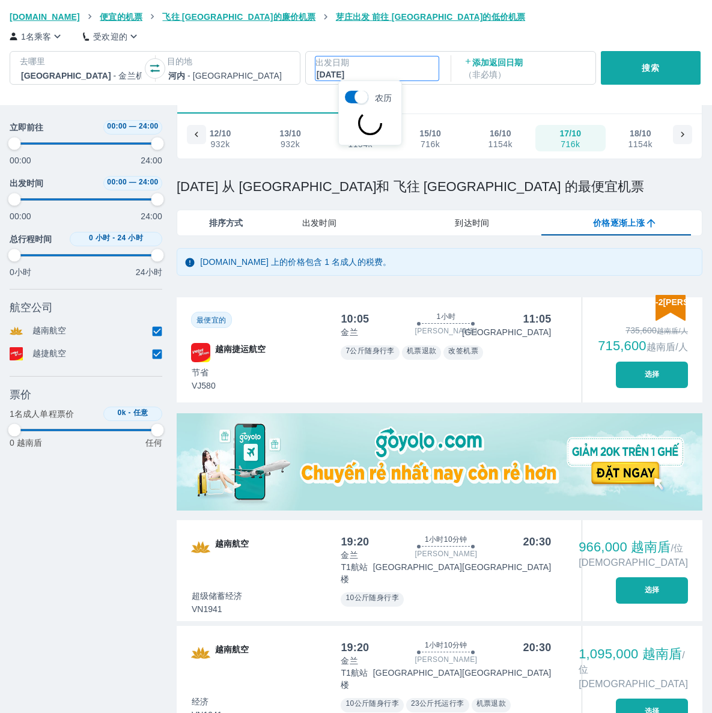
type input "97.9166666666667"
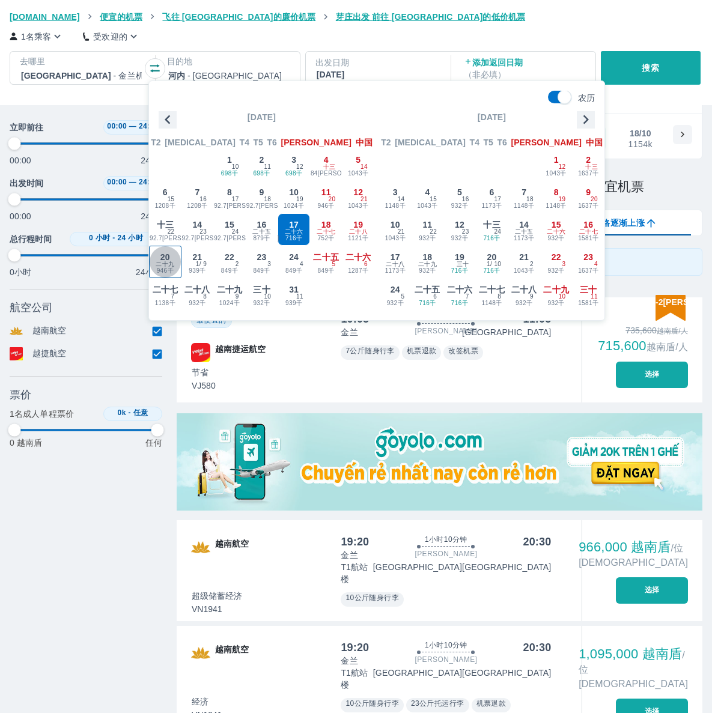
click at [174, 260] on span "二十九" at bounding box center [165, 265] width 19 height 10
type input "97.9166666666667"
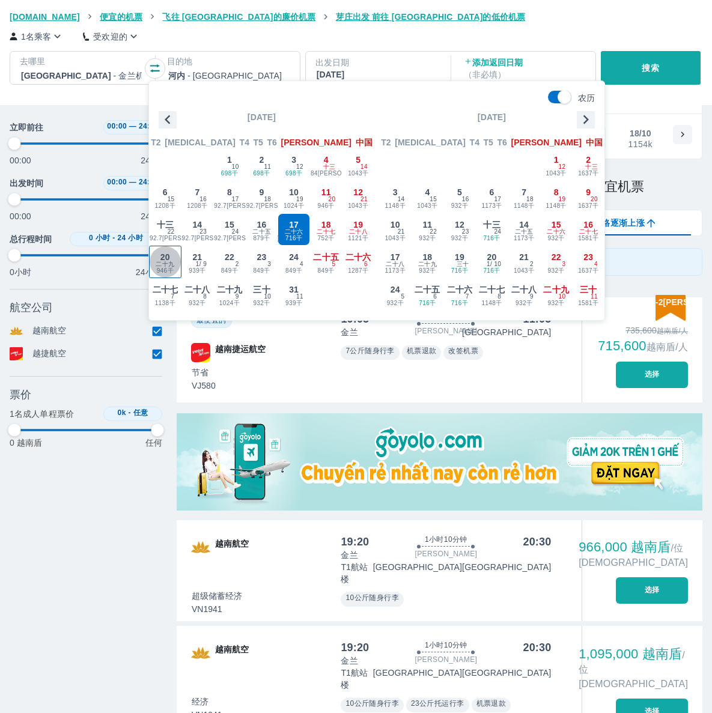
type input "97.9166666666667"
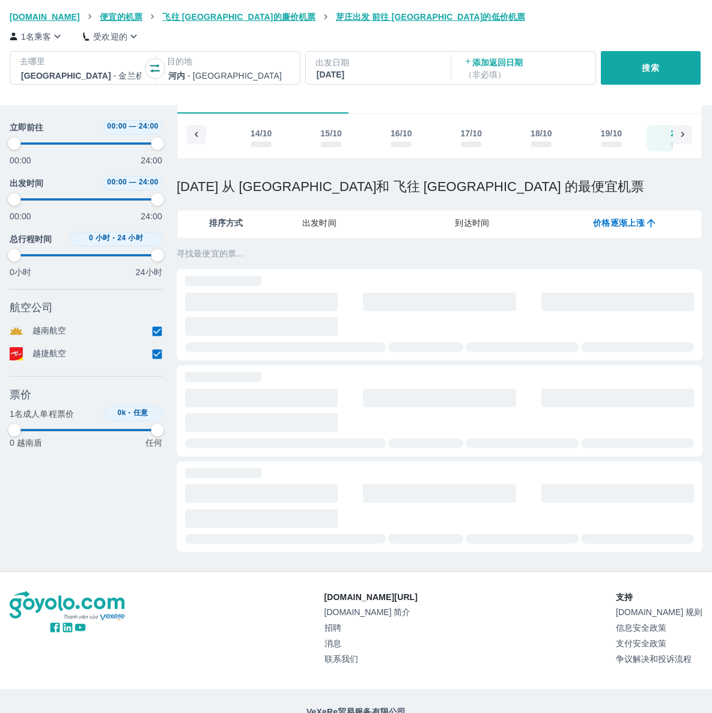
scroll to position [0, 1323]
type input "97.9166666666667"
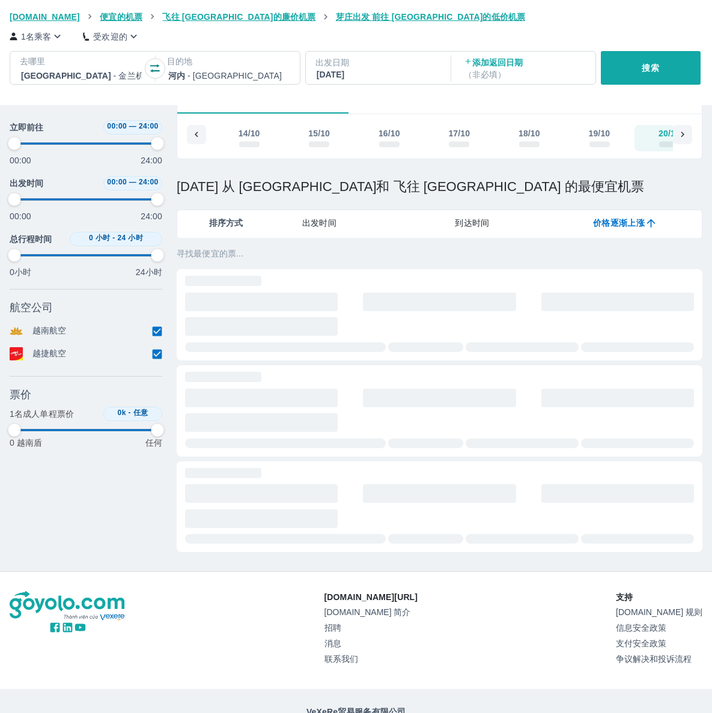
type input "97.9166666666667"
click at [636, 64] on button "搜索" at bounding box center [651, 68] width 100 height 34
type input "97.9166666666667"
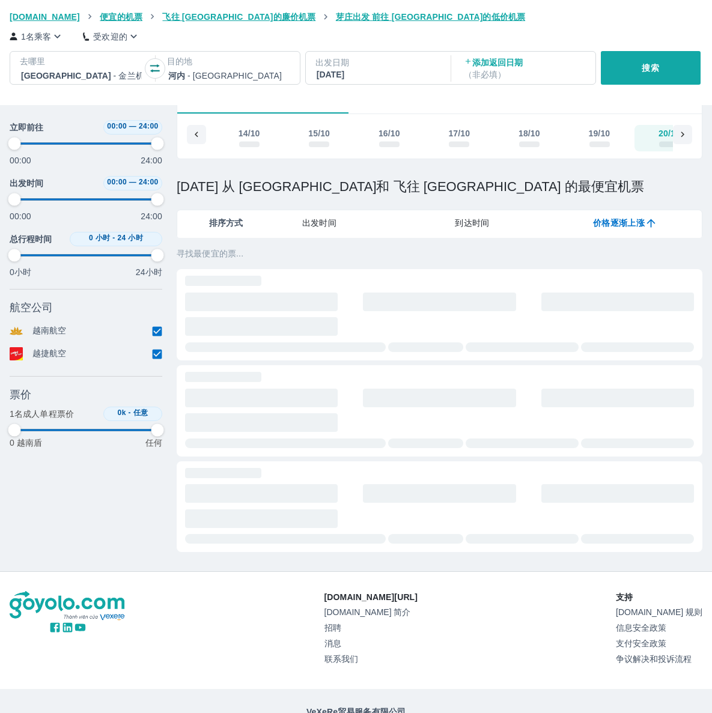
type input "97.9166666666667"
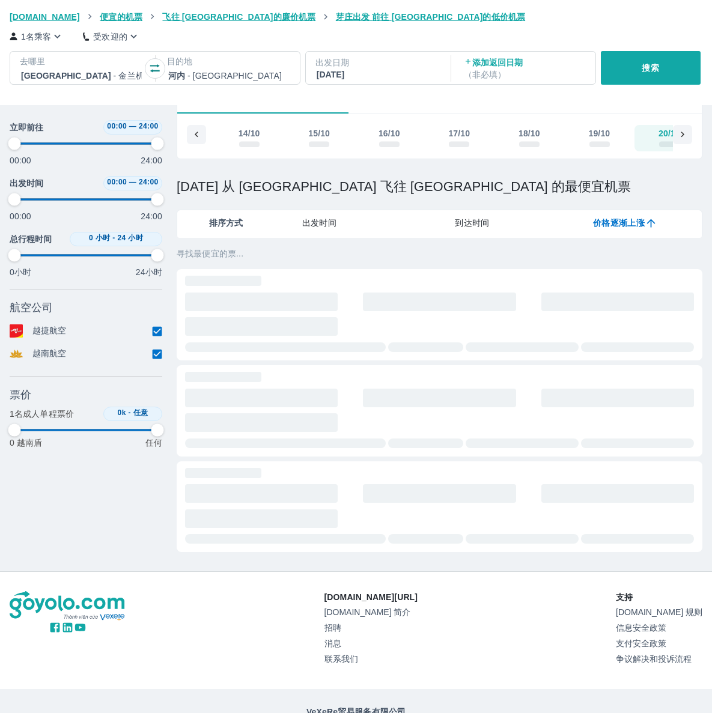
type input "97.9166666666667"
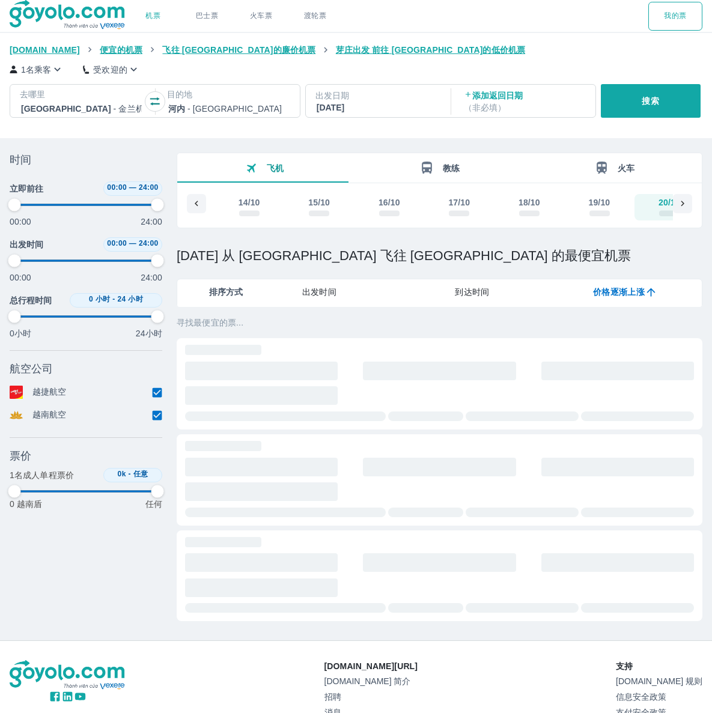
type input "97.9166666666667"
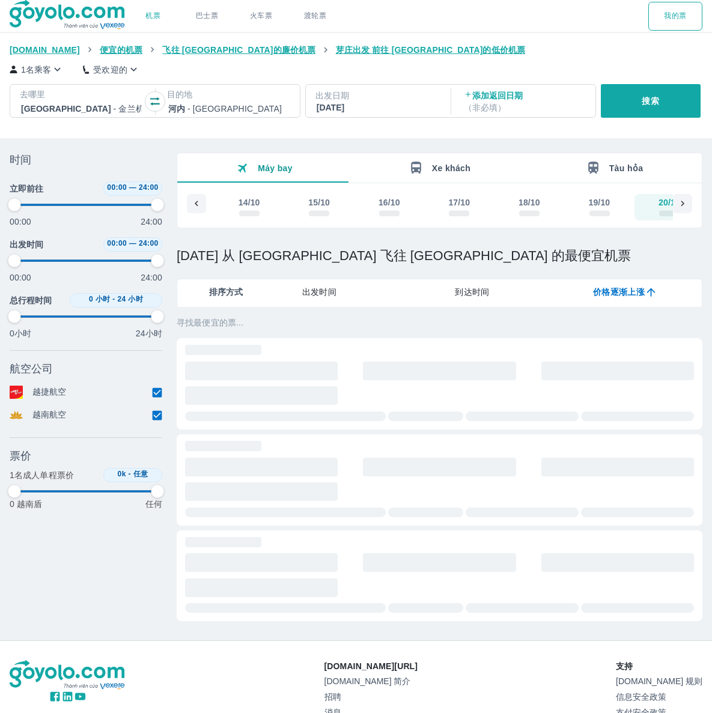
type input "97.9166666666667"
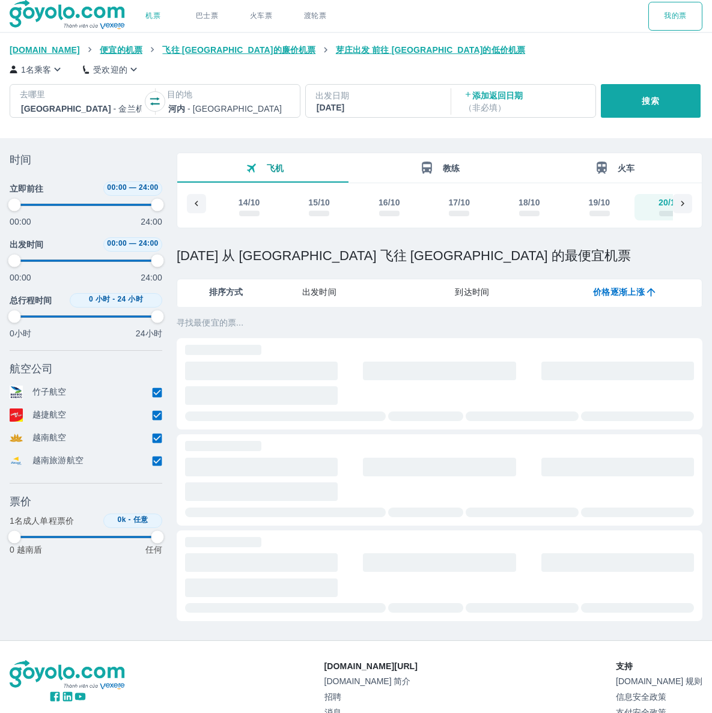
type input "97.9166666666667"
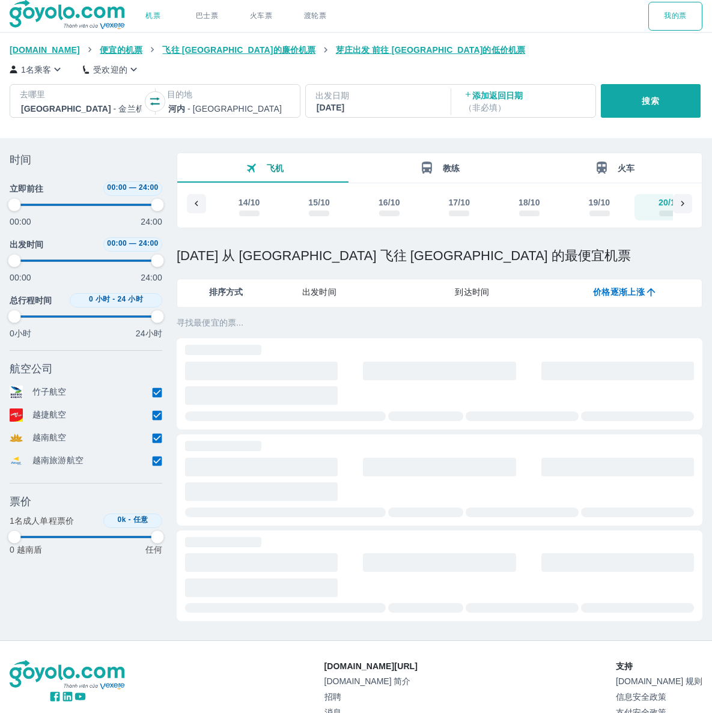
type input "97.9166666666667"
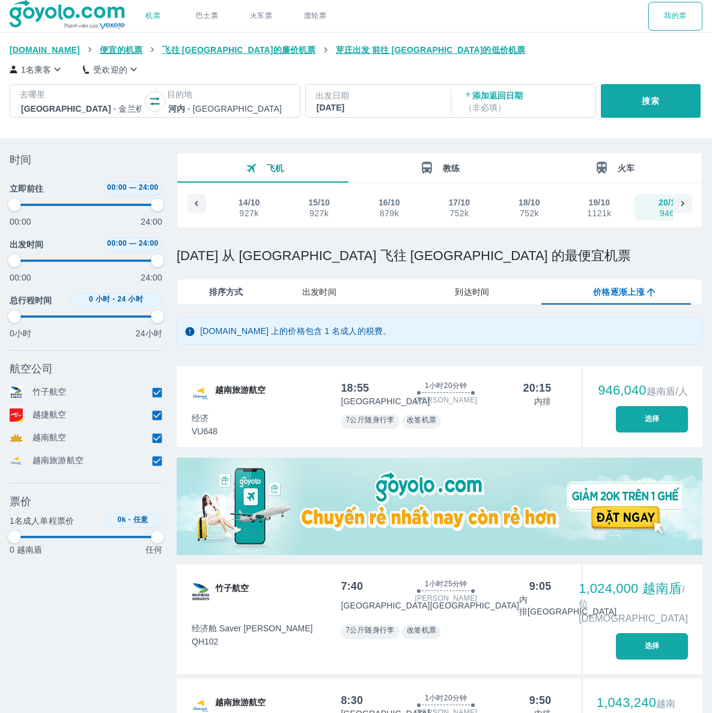
type input "97.9166666666667"
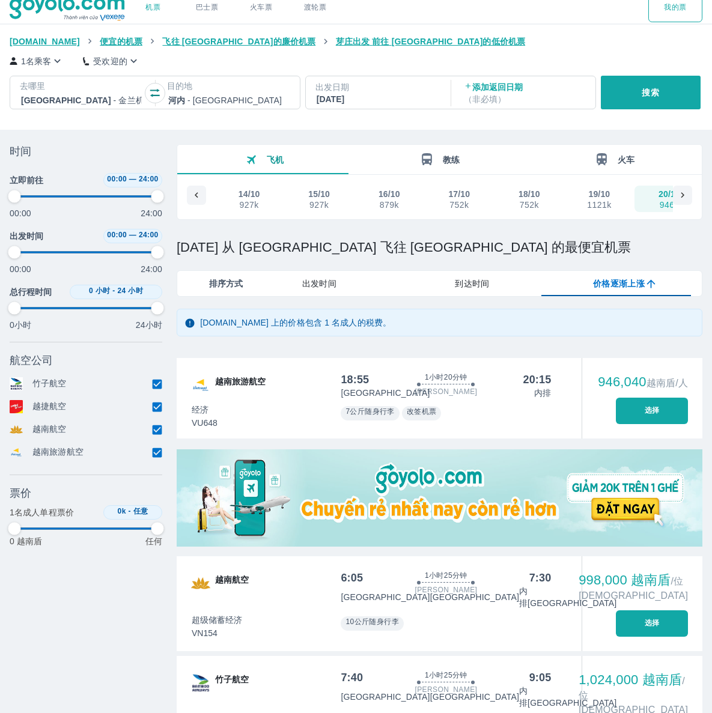
scroll to position [20, 0]
